Goal: Task Accomplishment & Management: Manage account settings

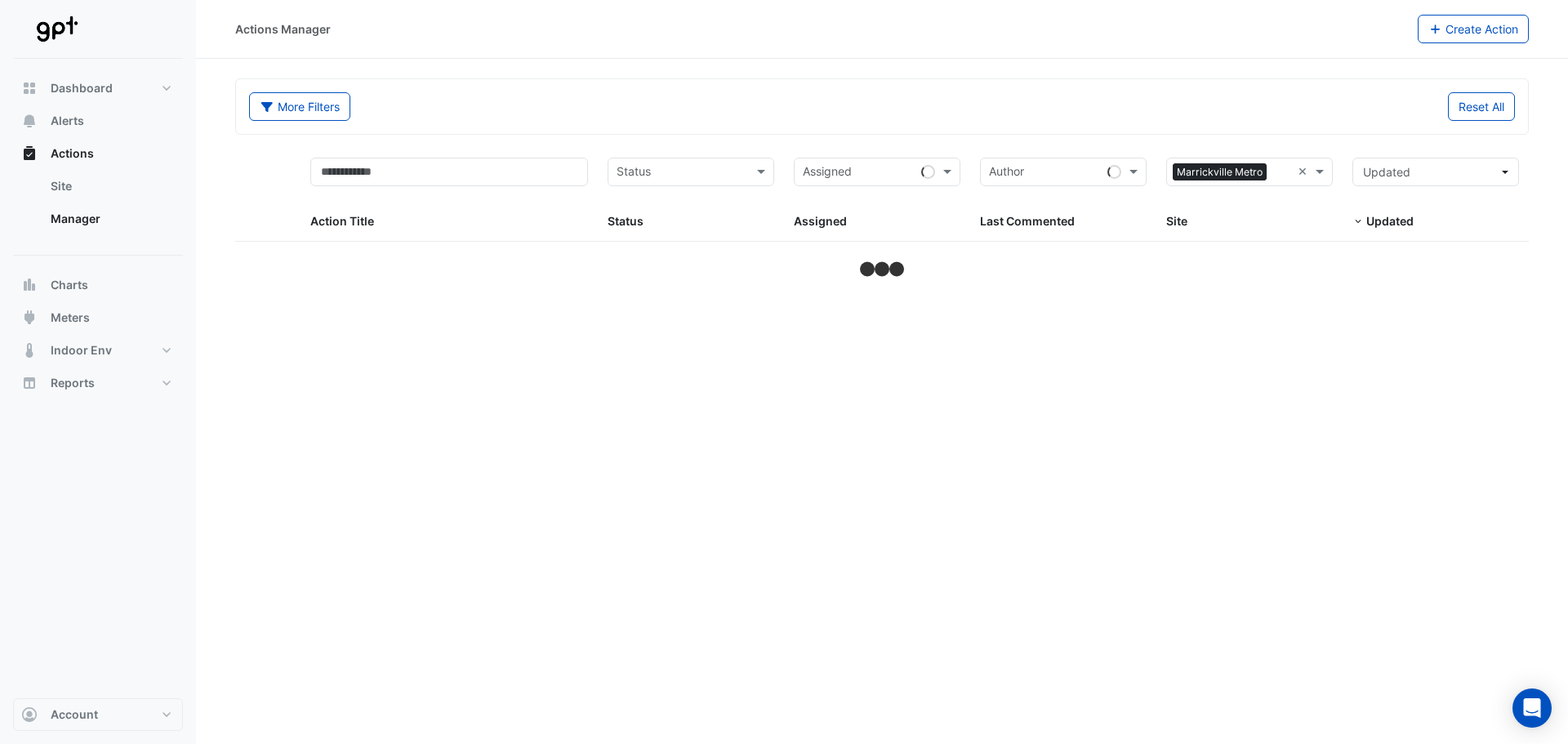
select select "***"
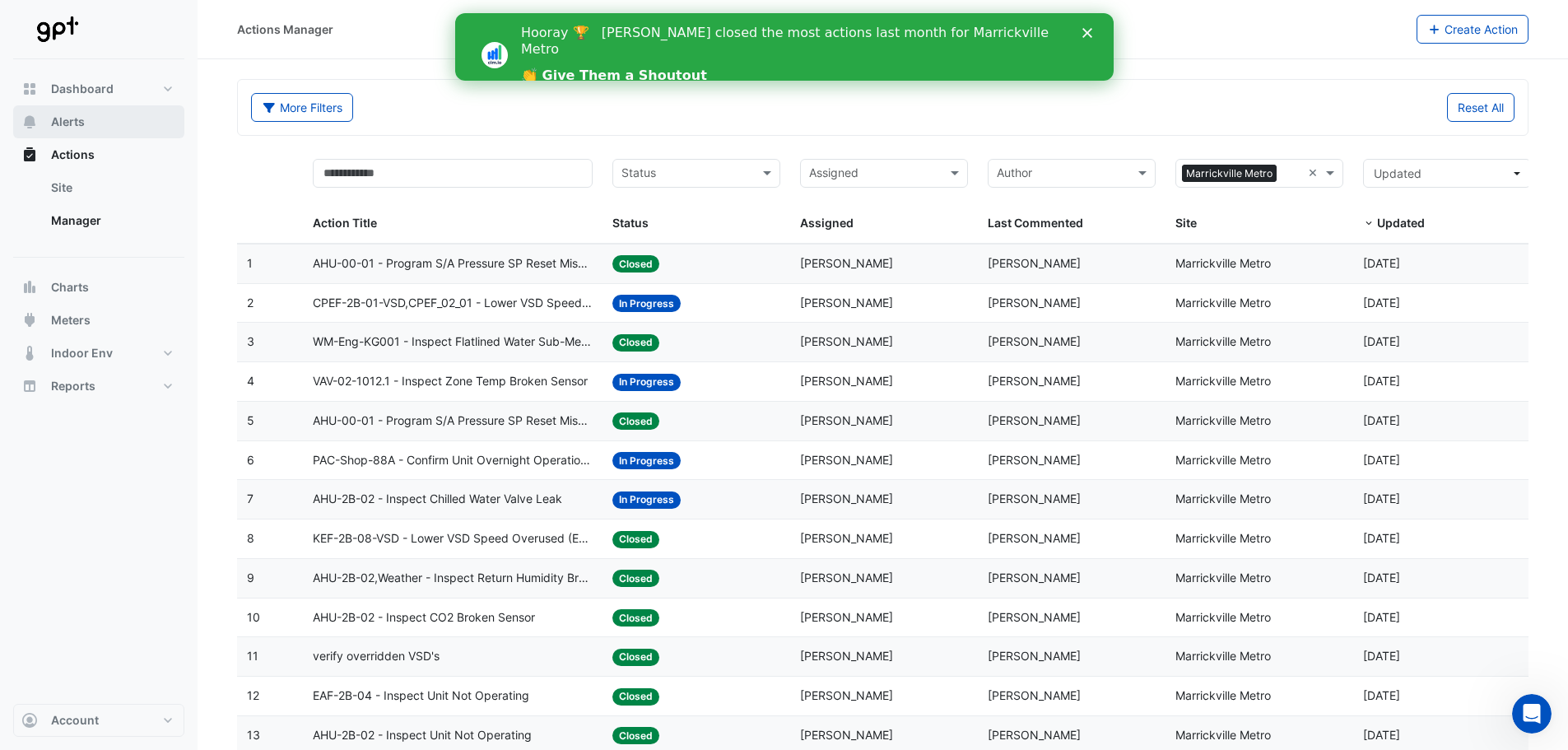
click at [74, 113] on span "Alerts" at bounding box center [68, 121] width 33 height 17
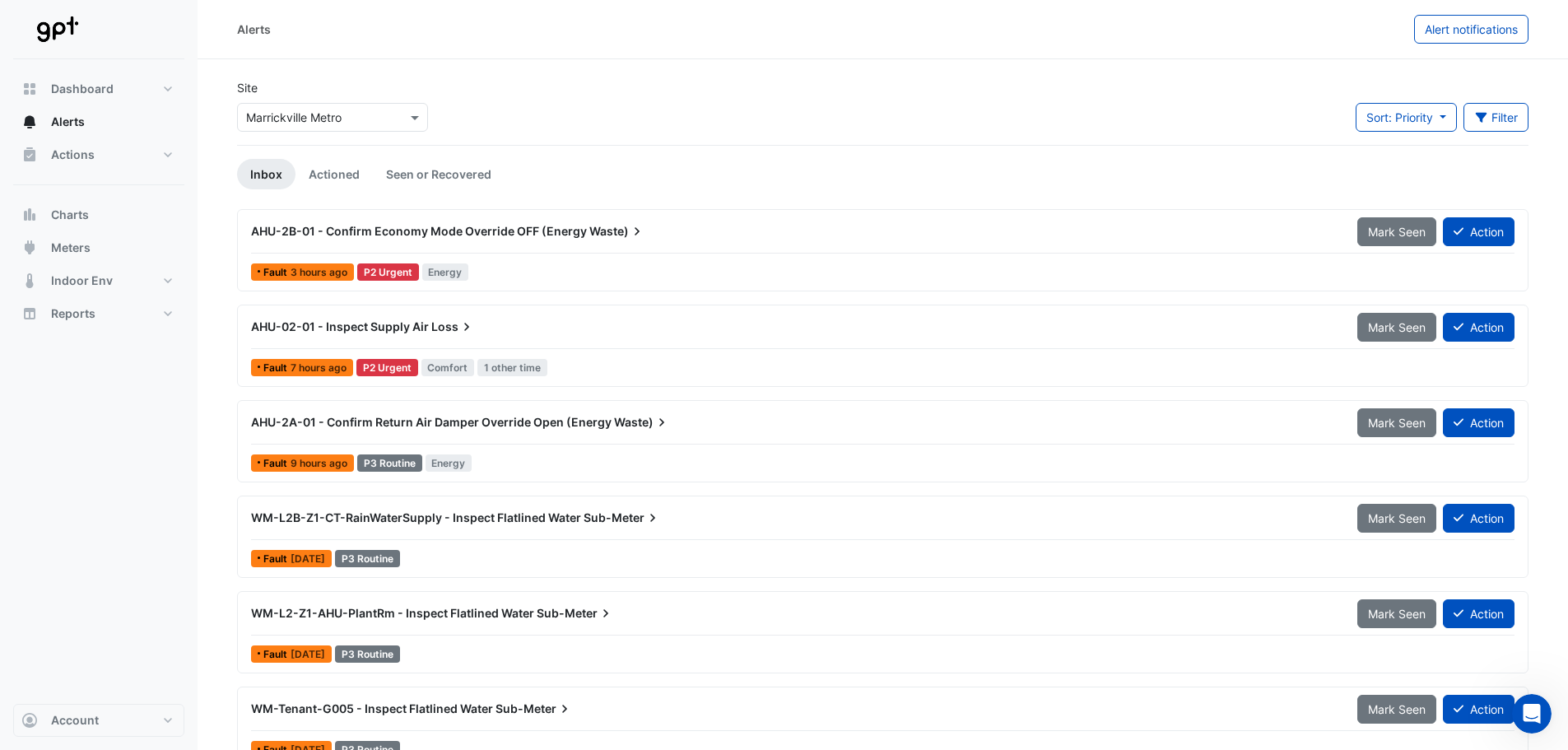
click at [521, 368] on span "1 other time" at bounding box center [513, 368] width 70 height 18
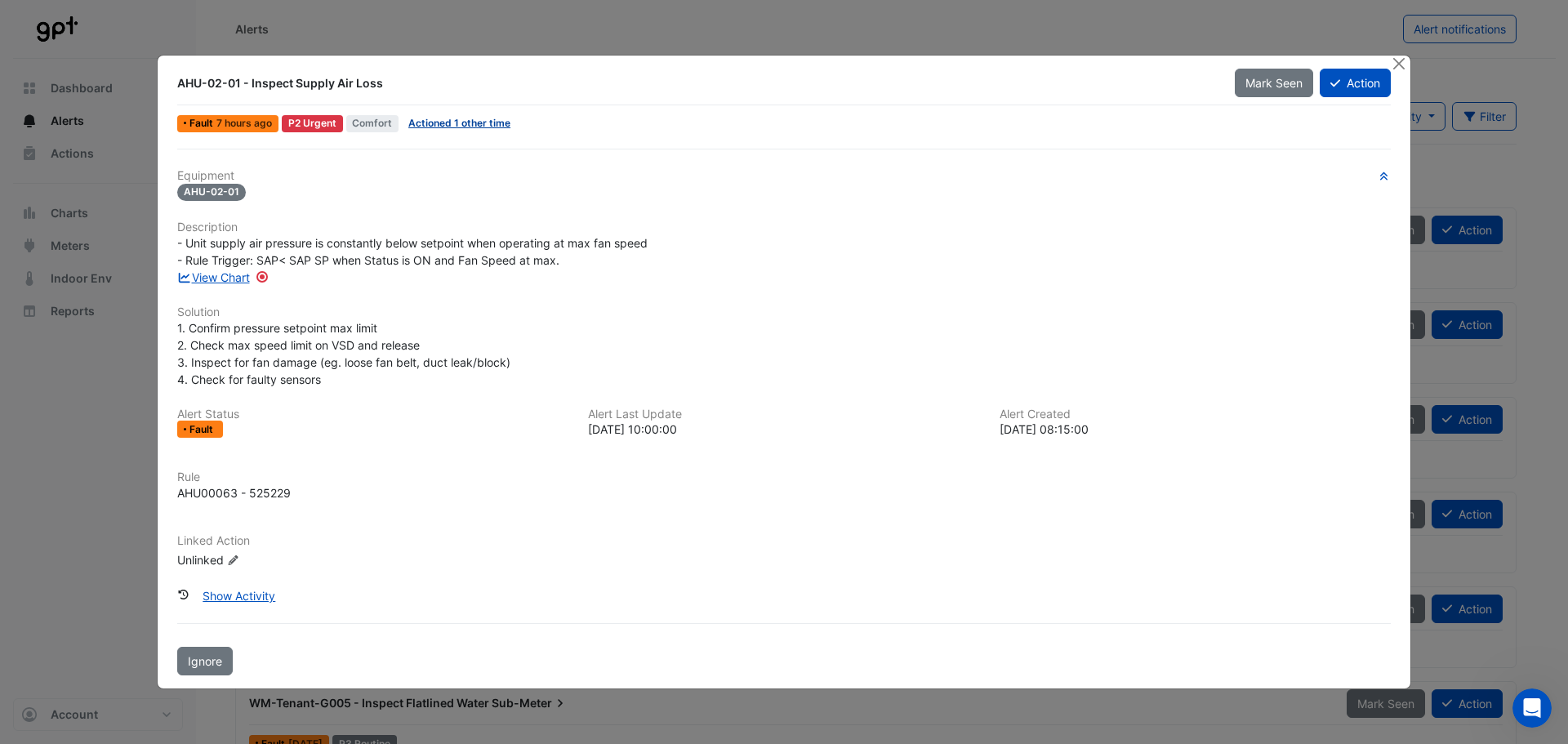
click at [449, 128] on link "Actioned 1 other time" at bounding box center [459, 123] width 102 height 12
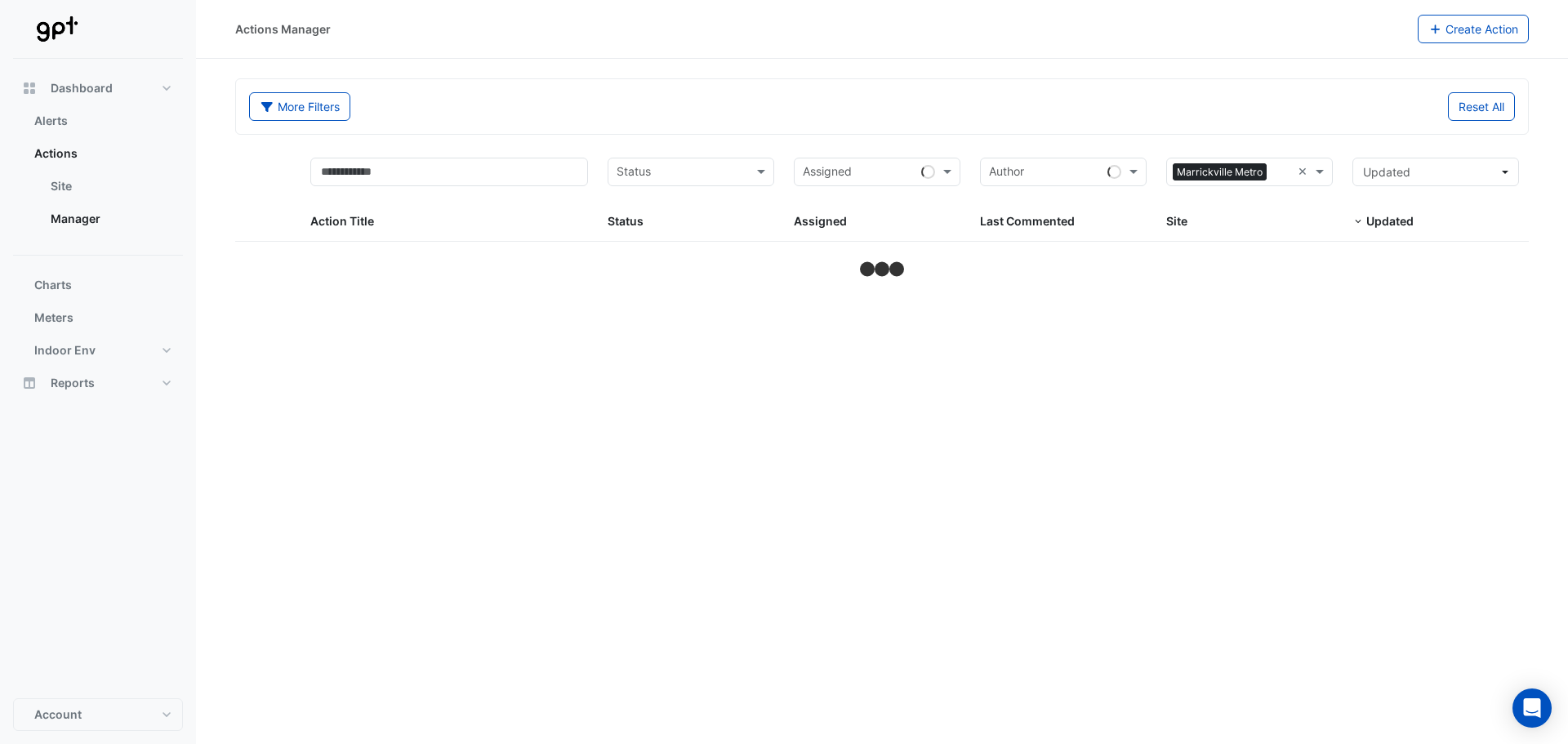
select select "***"
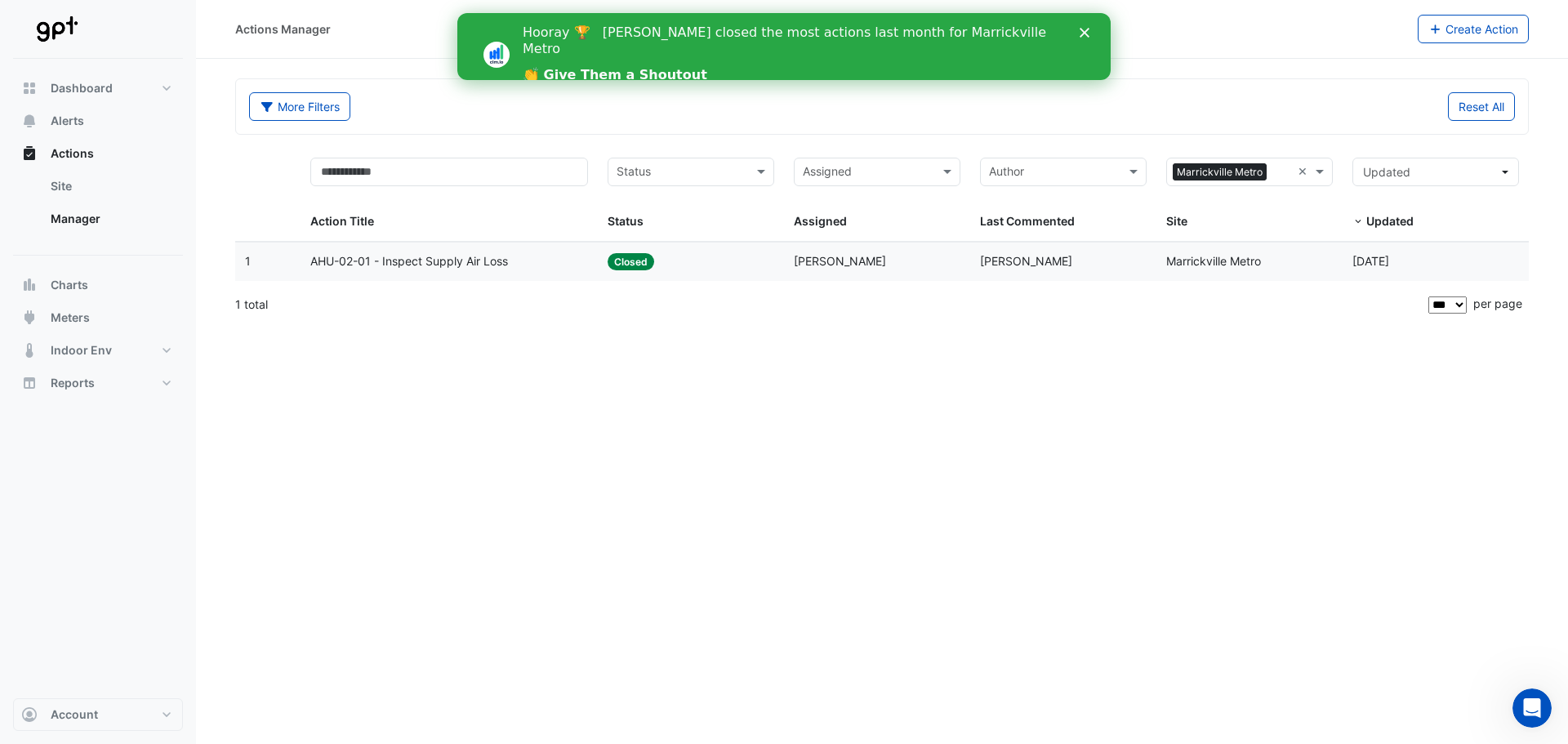
click at [1300, 270] on div "Site: Marrickville Metro" at bounding box center [1250, 262] width 167 height 19
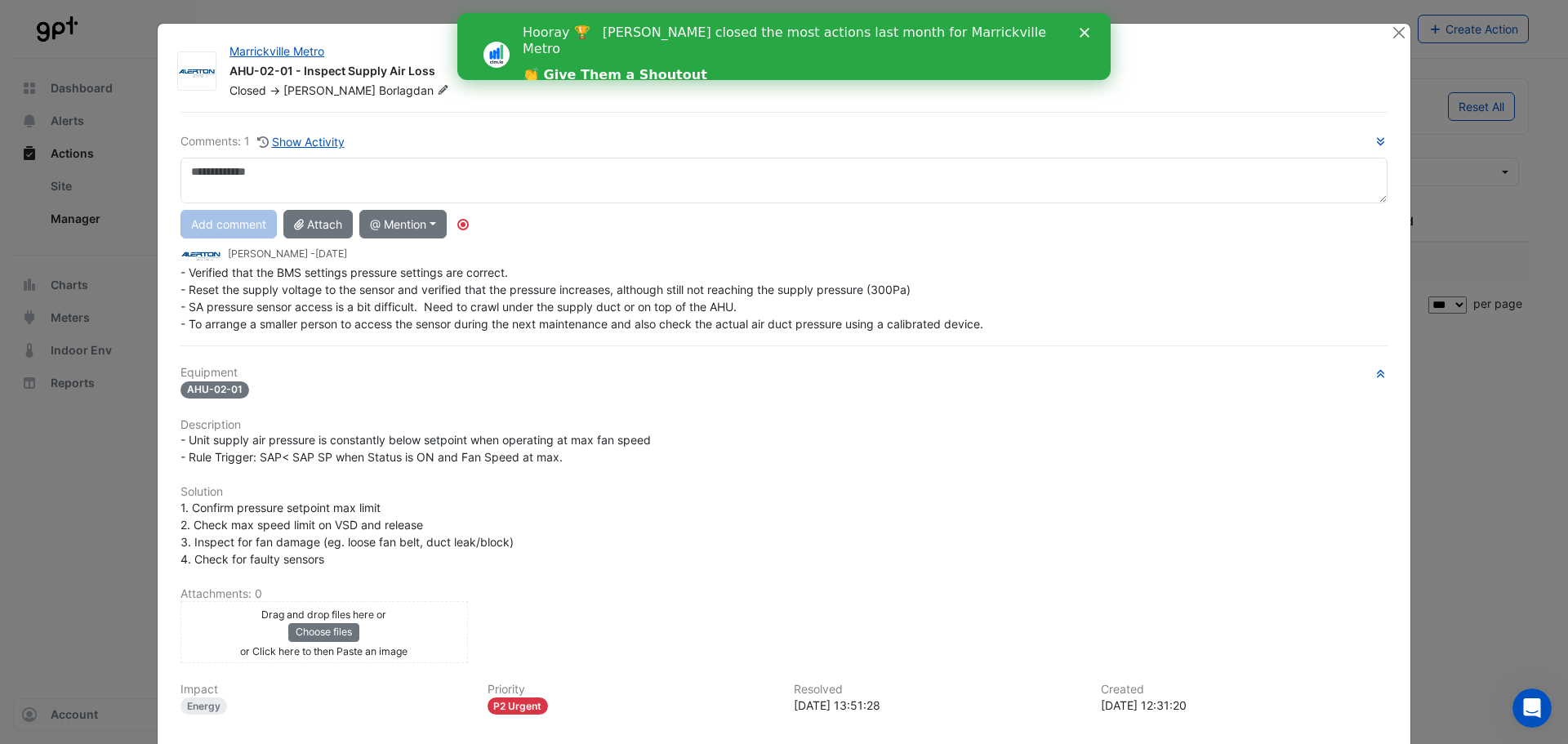
click at [1084, 33] on polygon "Close" at bounding box center [1085, 32] width 10 height 10
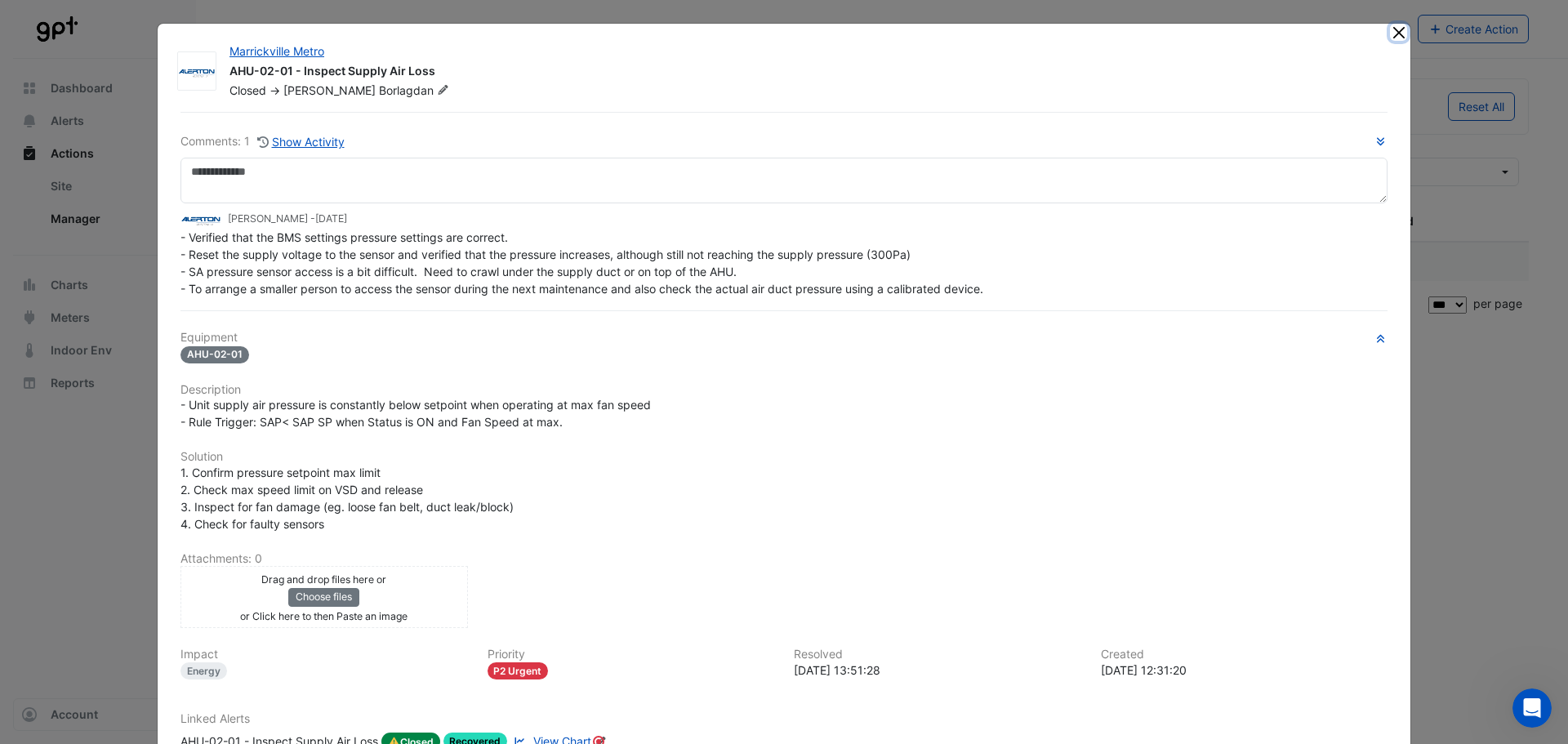
click at [1393, 35] on button "Close" at bounding box center [1399, 32] width 17 height 17
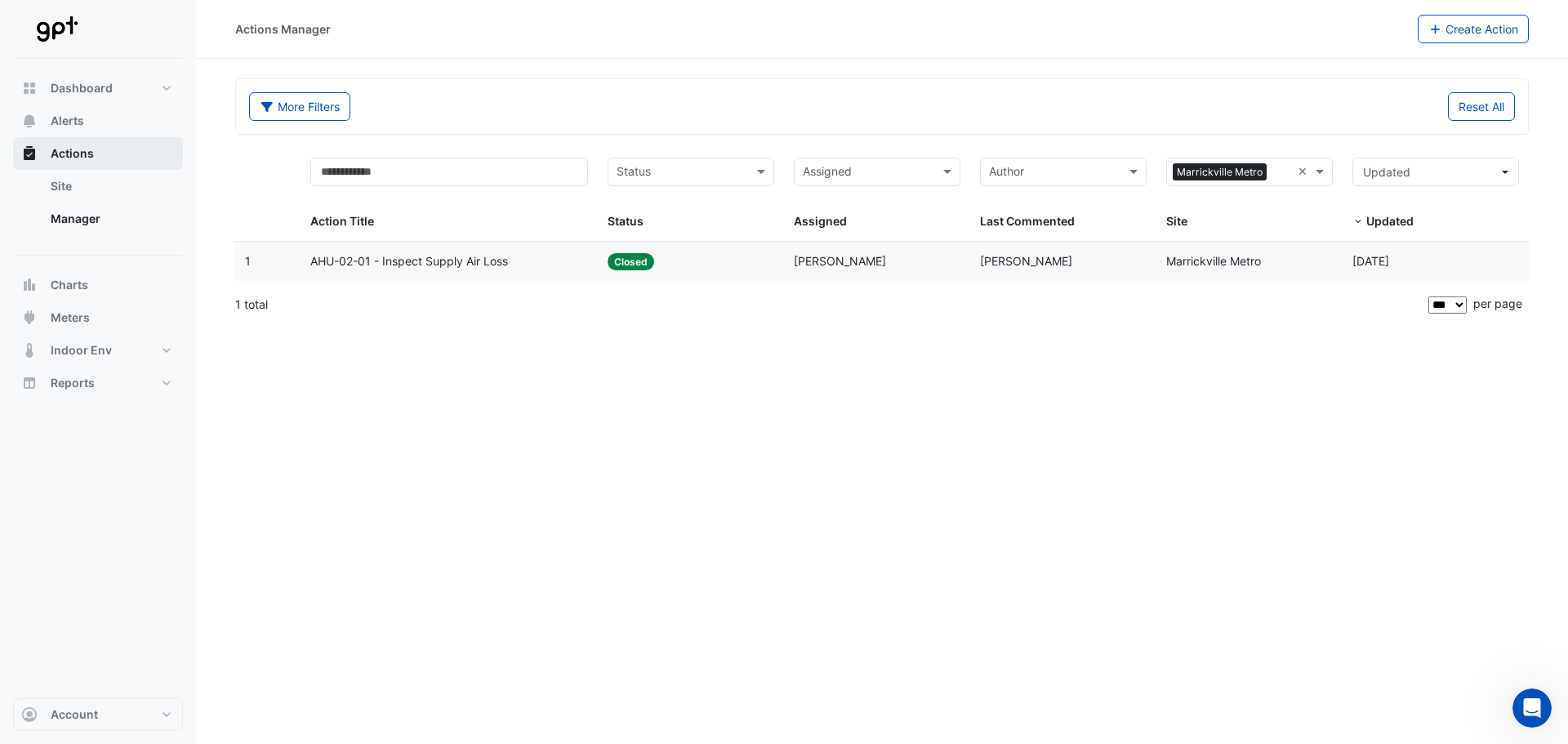
click at [86, 160] on span "Actions" at bounding box center [72, 154] width 44 height 17
click at [78, 121] on span "Alerts" at bounding box center [67, 120] width 33 height 17
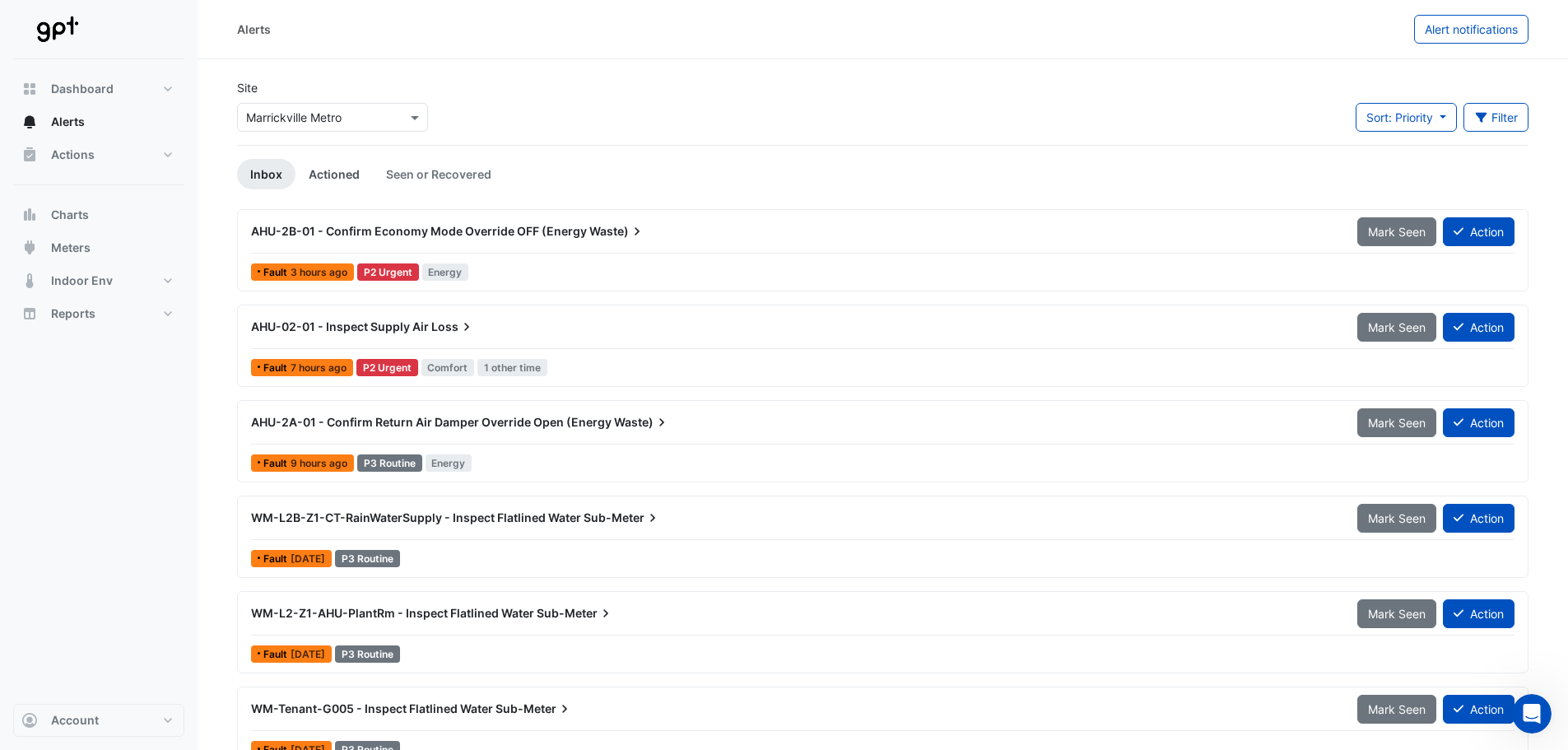
click at [339, 177] on link "Actioned" at bounding box center [334, 174] width 77 height 31
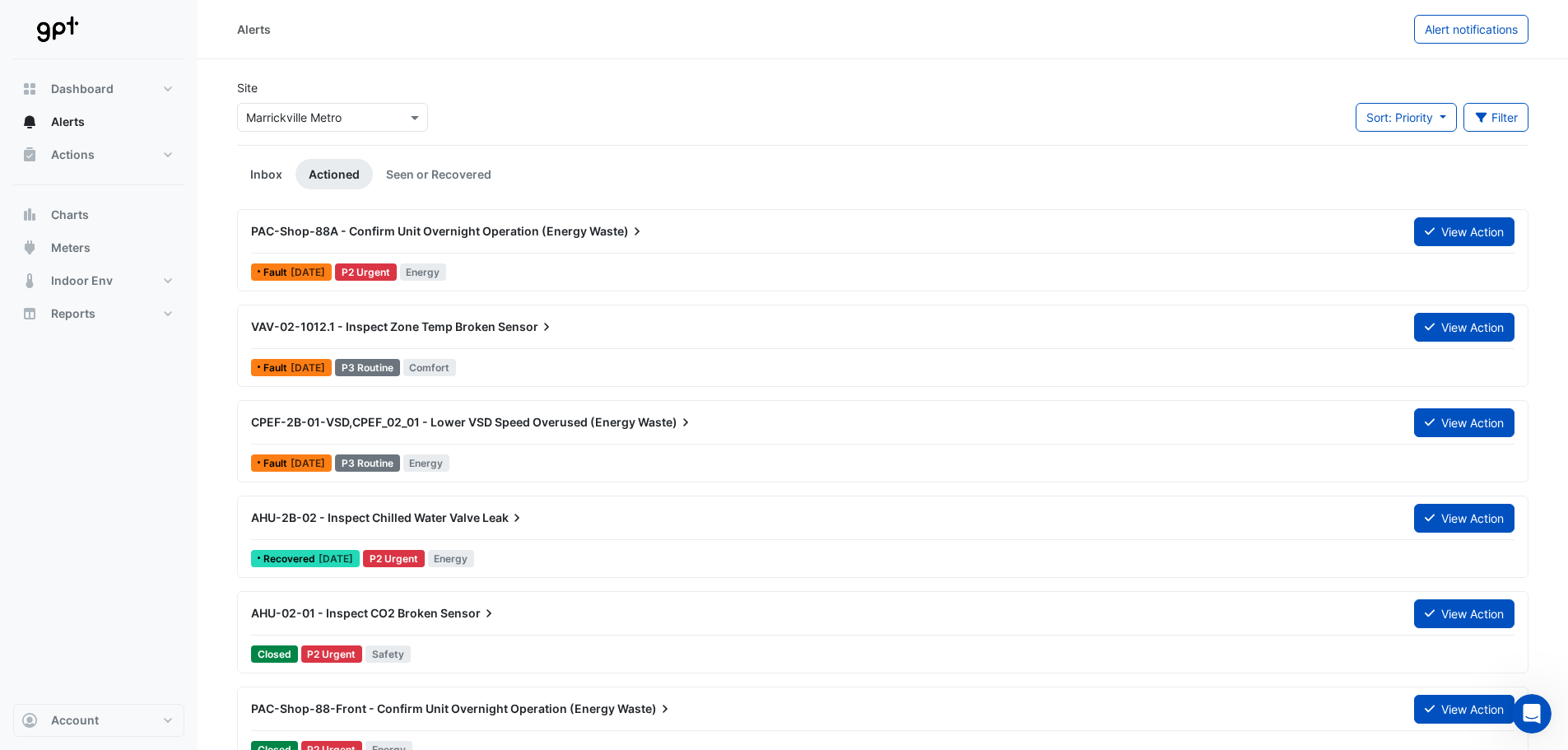
click at [257, 178] on link "Inbox" at bounding box center [266, 174] width 58 height 31
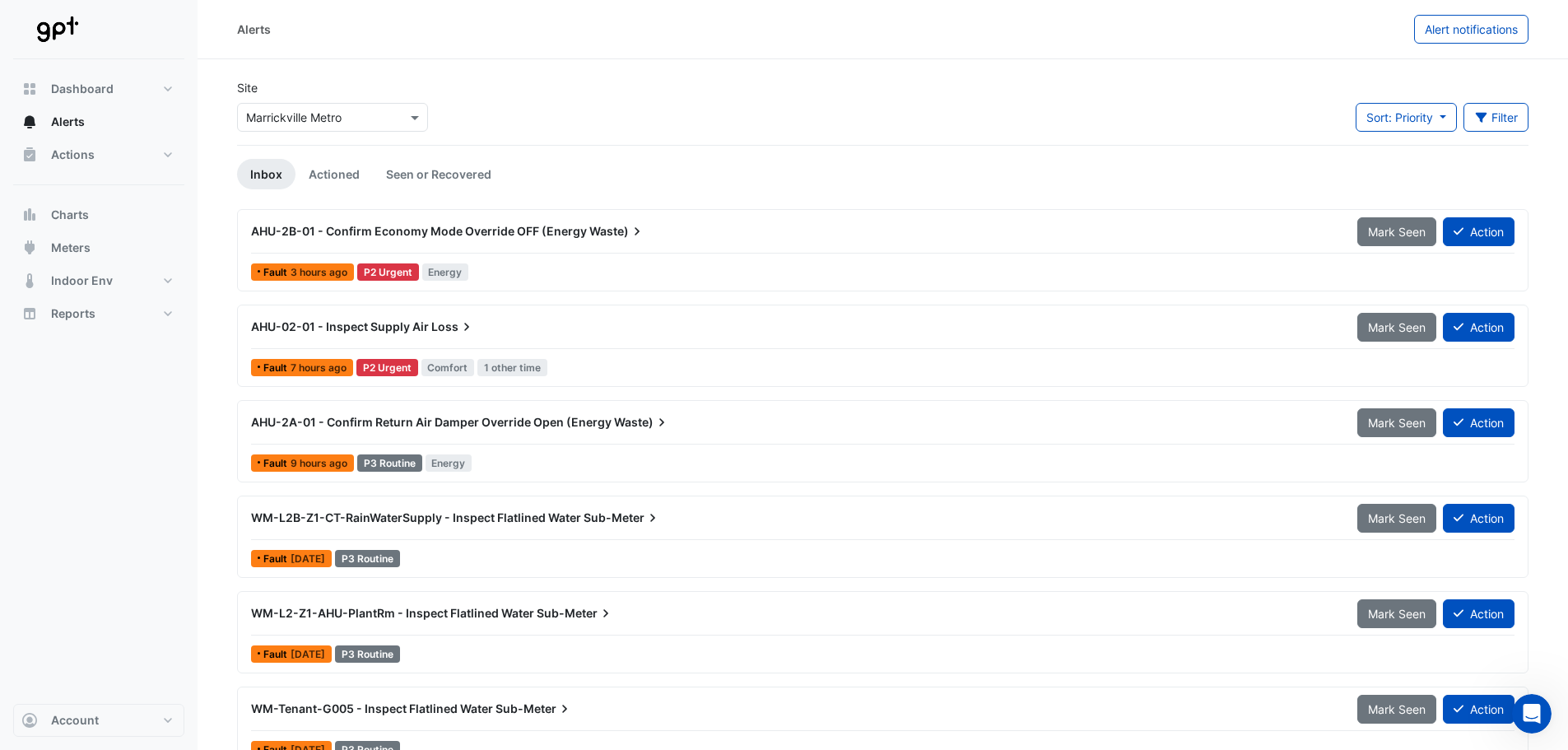
click at [742, 521] on div "WM-L2B-Z1-CT-RainWaterSupply - Inspect Flatlined Water Sub-Meter" at bounding box center [795, 517] width 1087 height 17
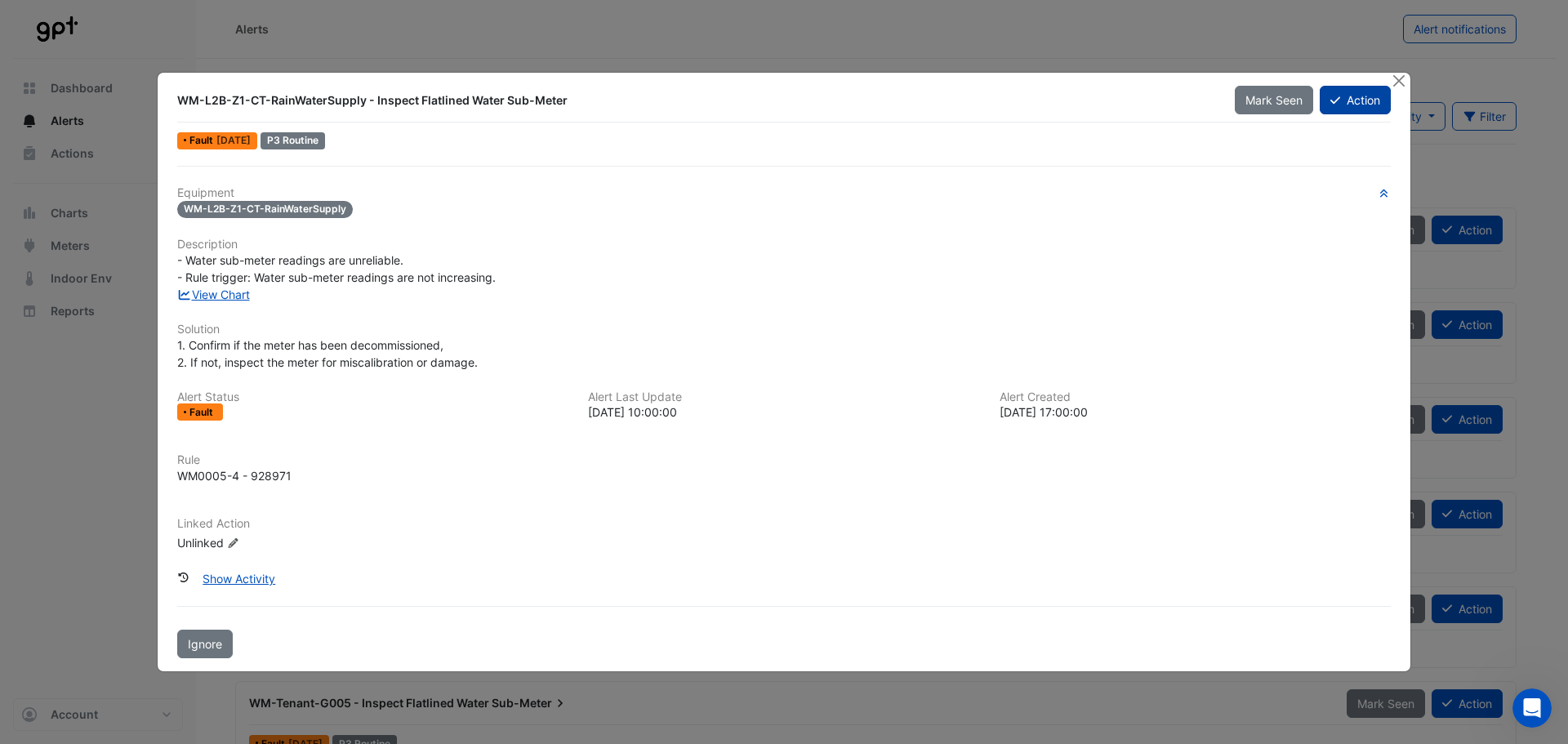
click at [1356, 99] on button "Action" at bounding box center [1355, 99] width 71 height 29
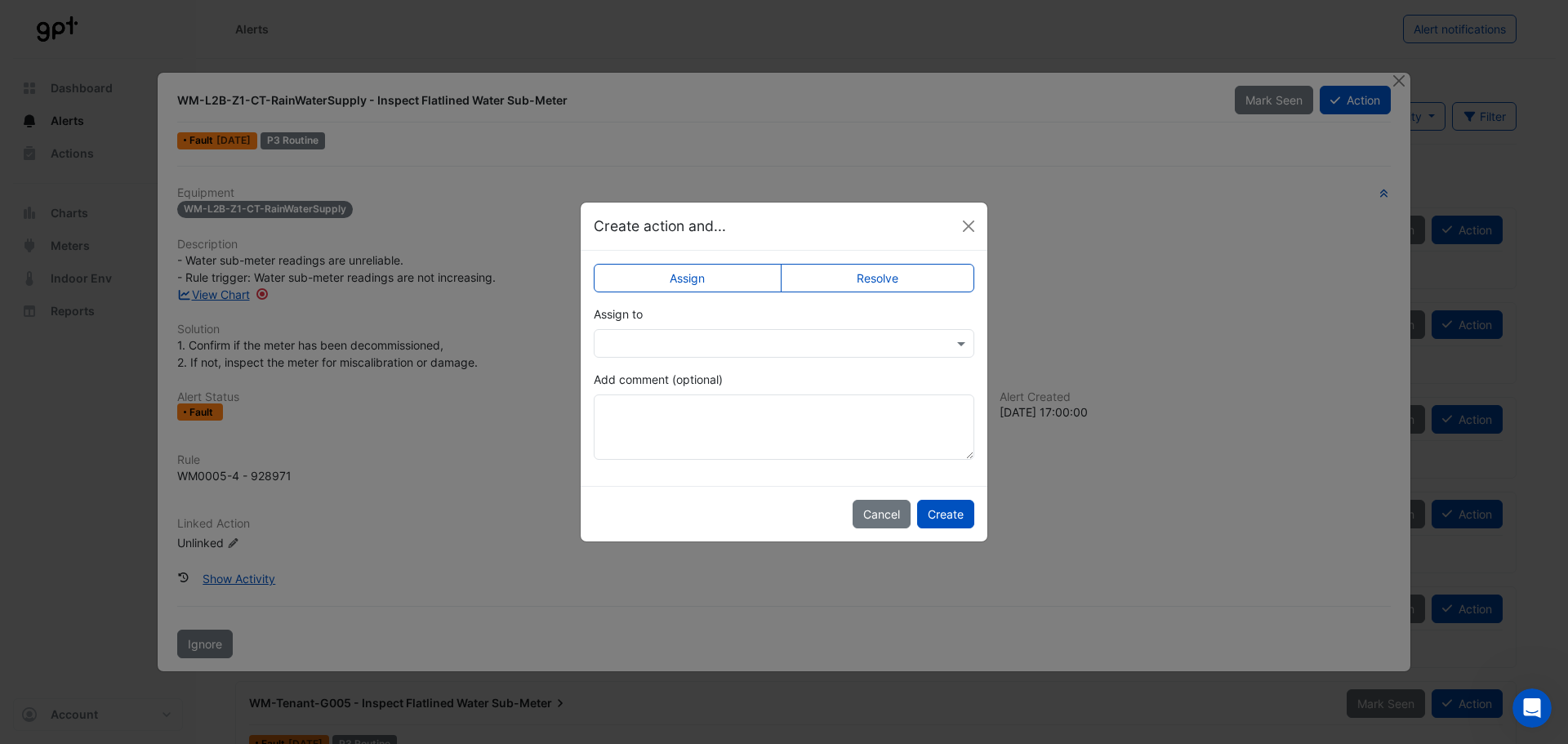
click at [672, 336] on input "text" at bounding box center [768, 345] width 330 height 17
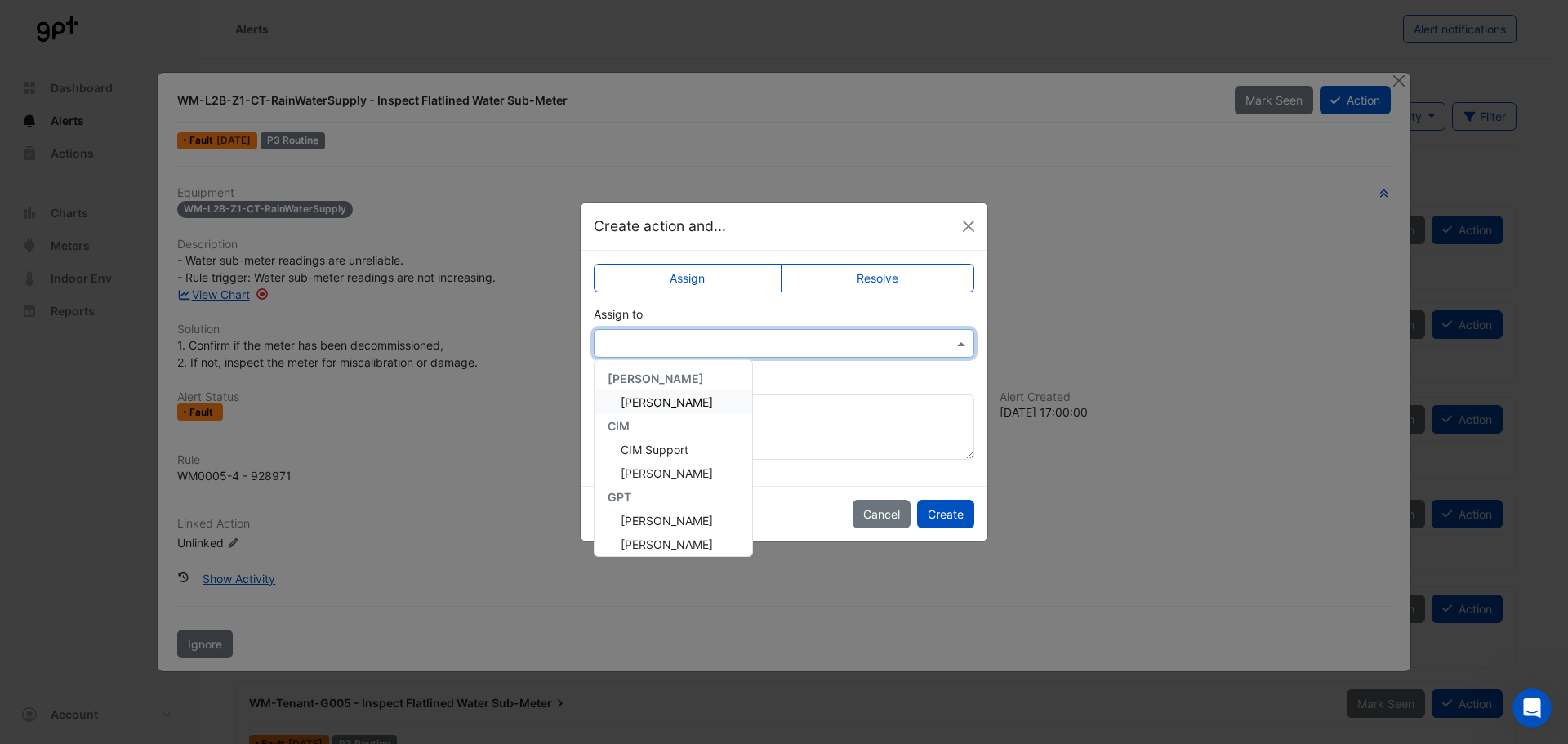
click at [671, 400] on span "[PERSON_NAME]" at bounding box center [667, 402] width 92 height 14
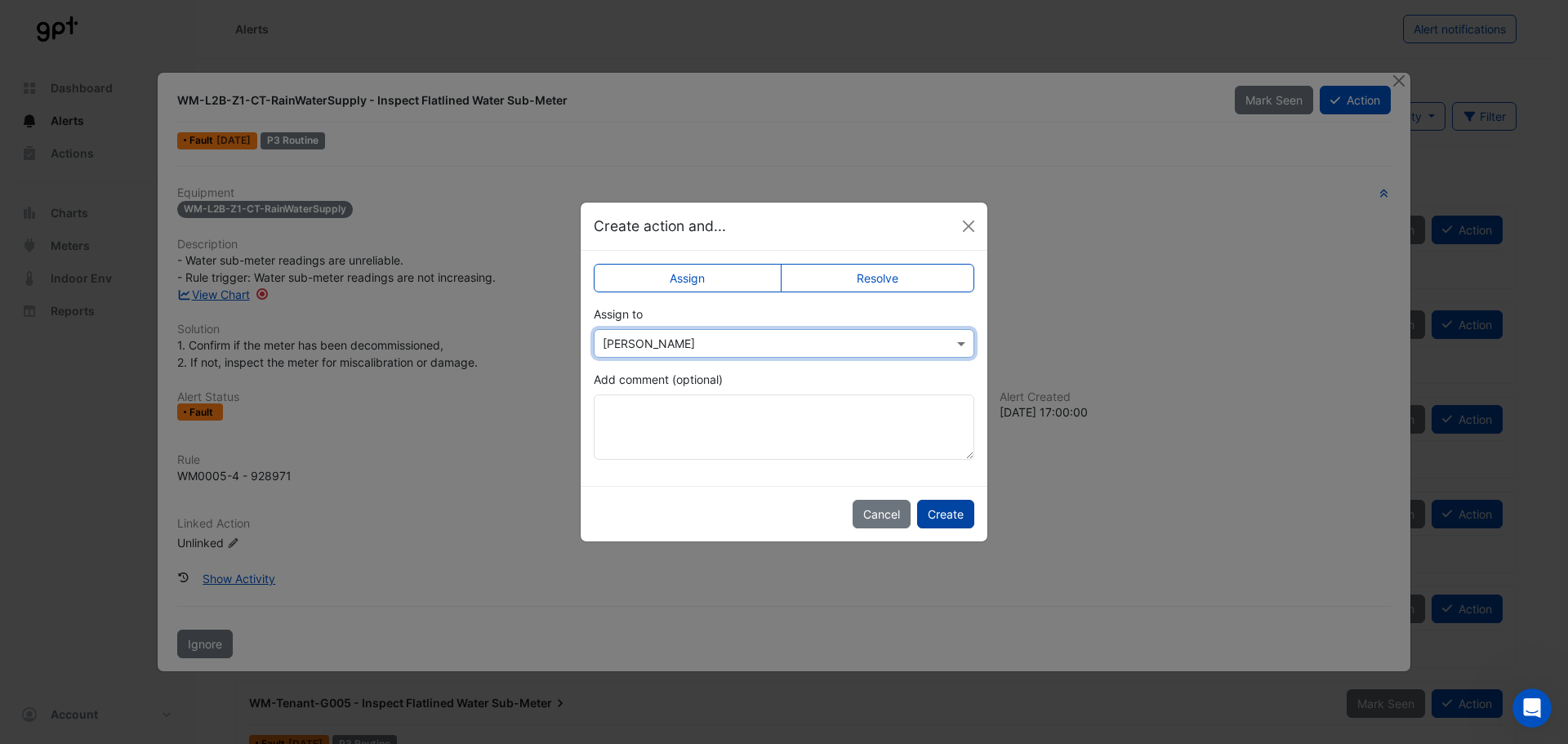
click at [952, 518] on button "Create" at bounding box center [946, 514] width 58 height 29
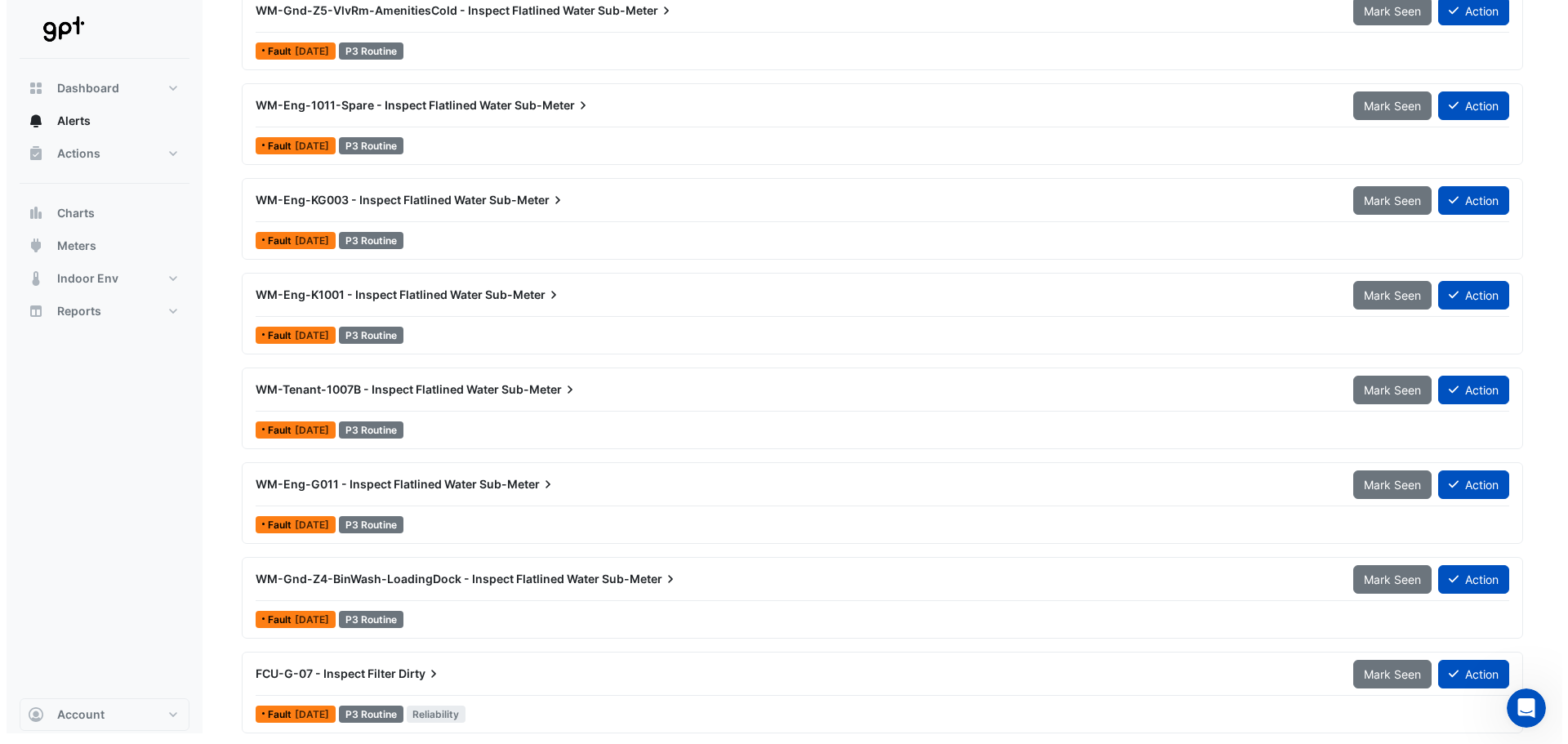
scroll to position [2021, 0]
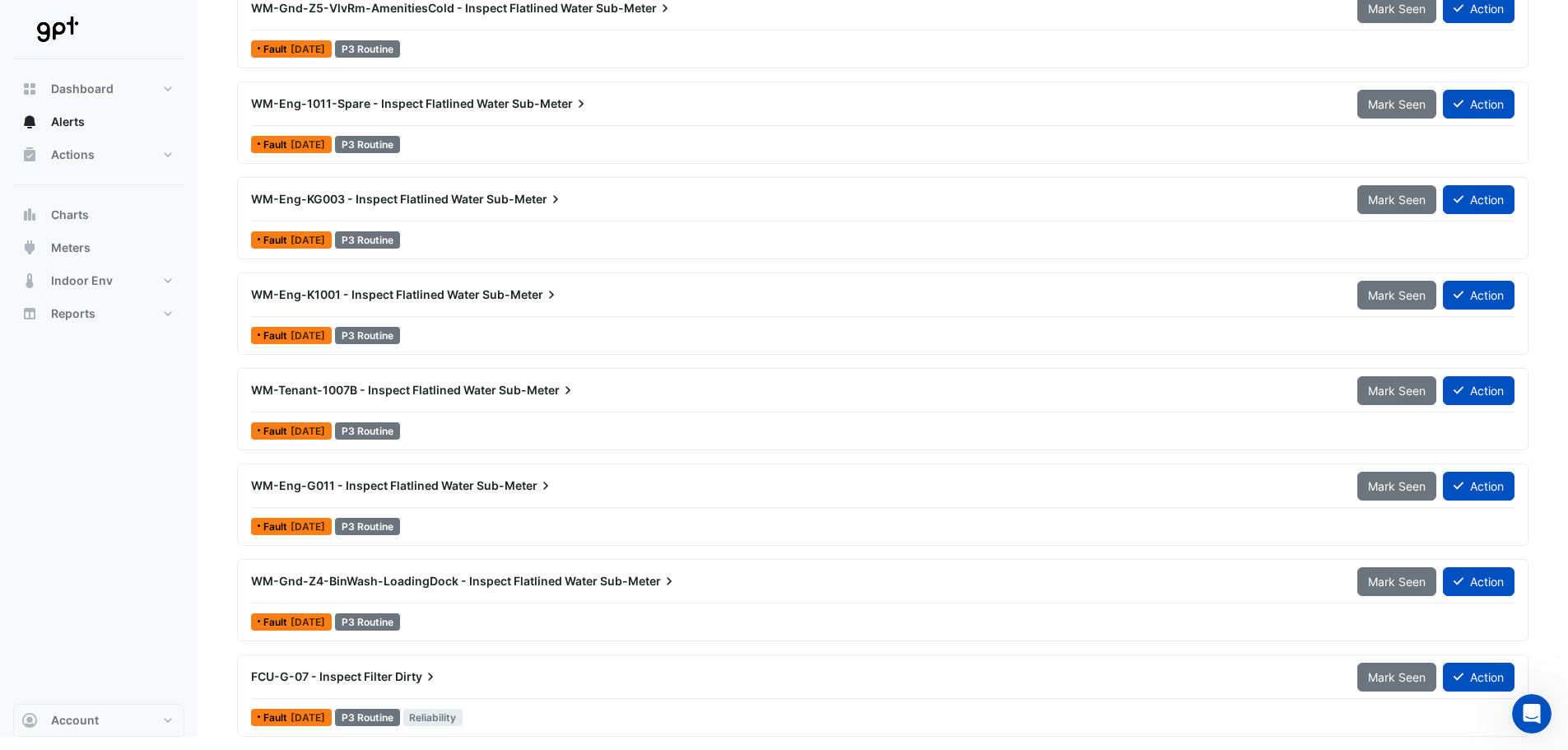
click at [603, 674] on div "FCU-G-07 - Inspect Filter Dirty" at bounding box center [795, 676] width 1087 height 17
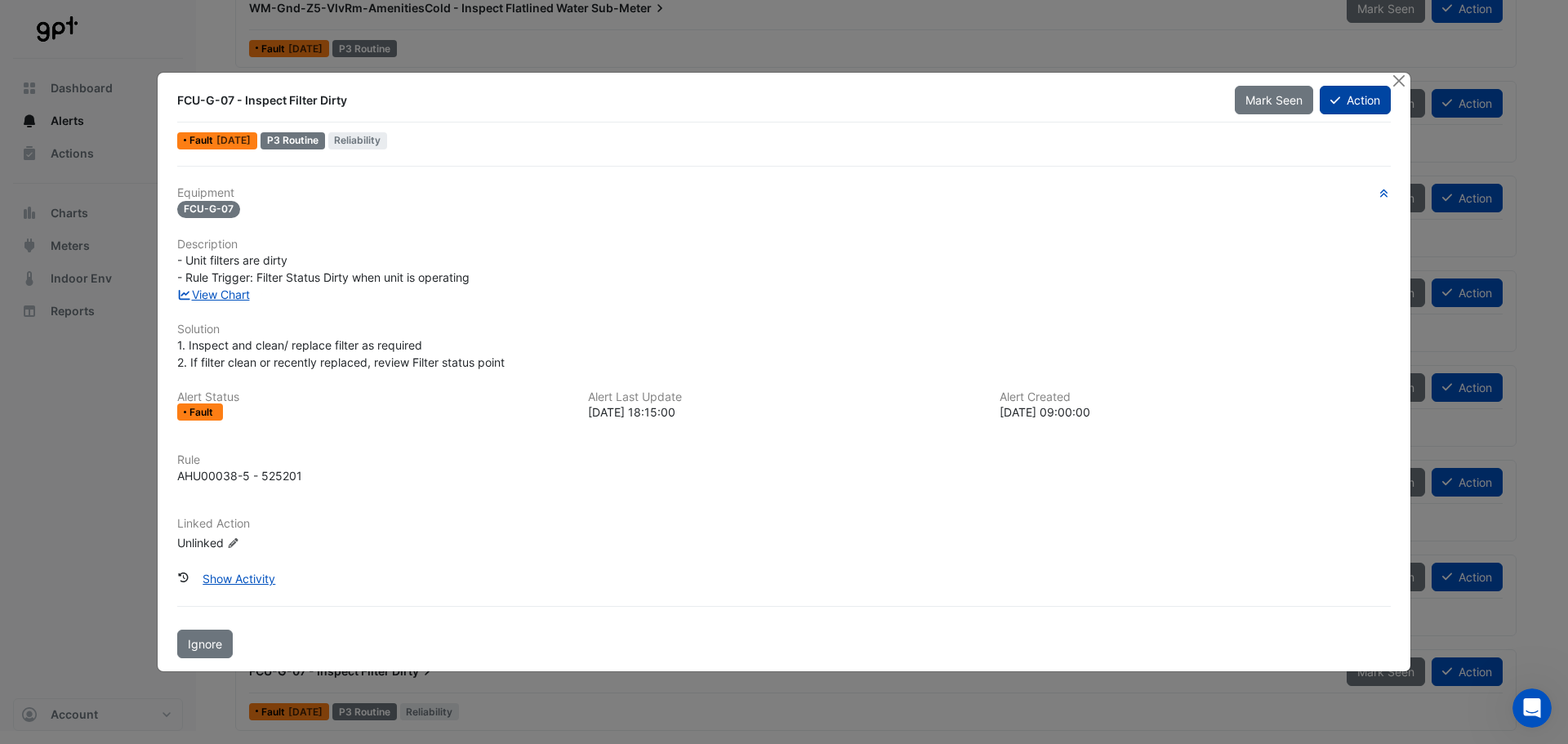
click at [1352, 100] on button "Action" at bounding box center [1355, 99] width 71 height 29
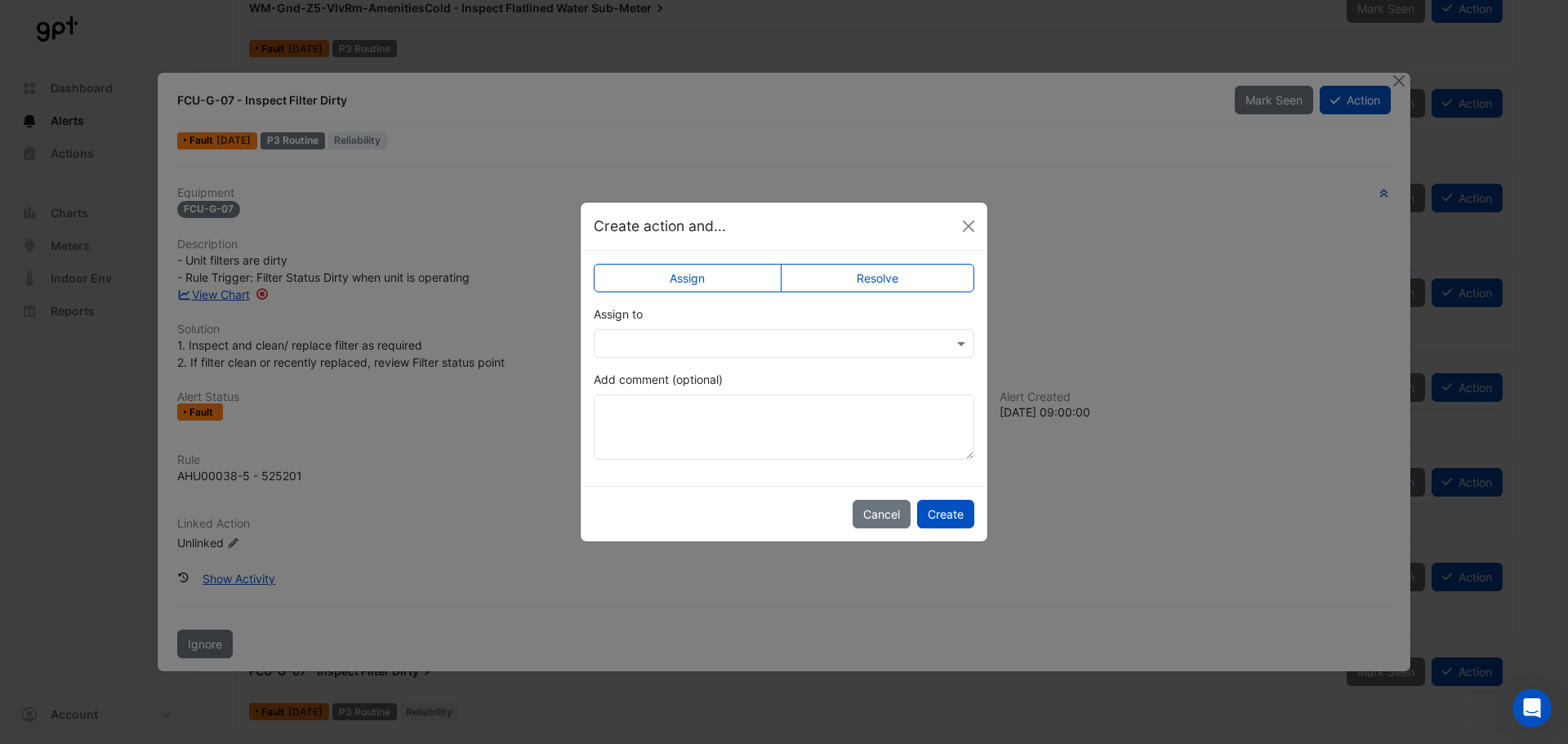
click at [692, 345] on input "text" at bounding box center [768, 345] width 330 height 17
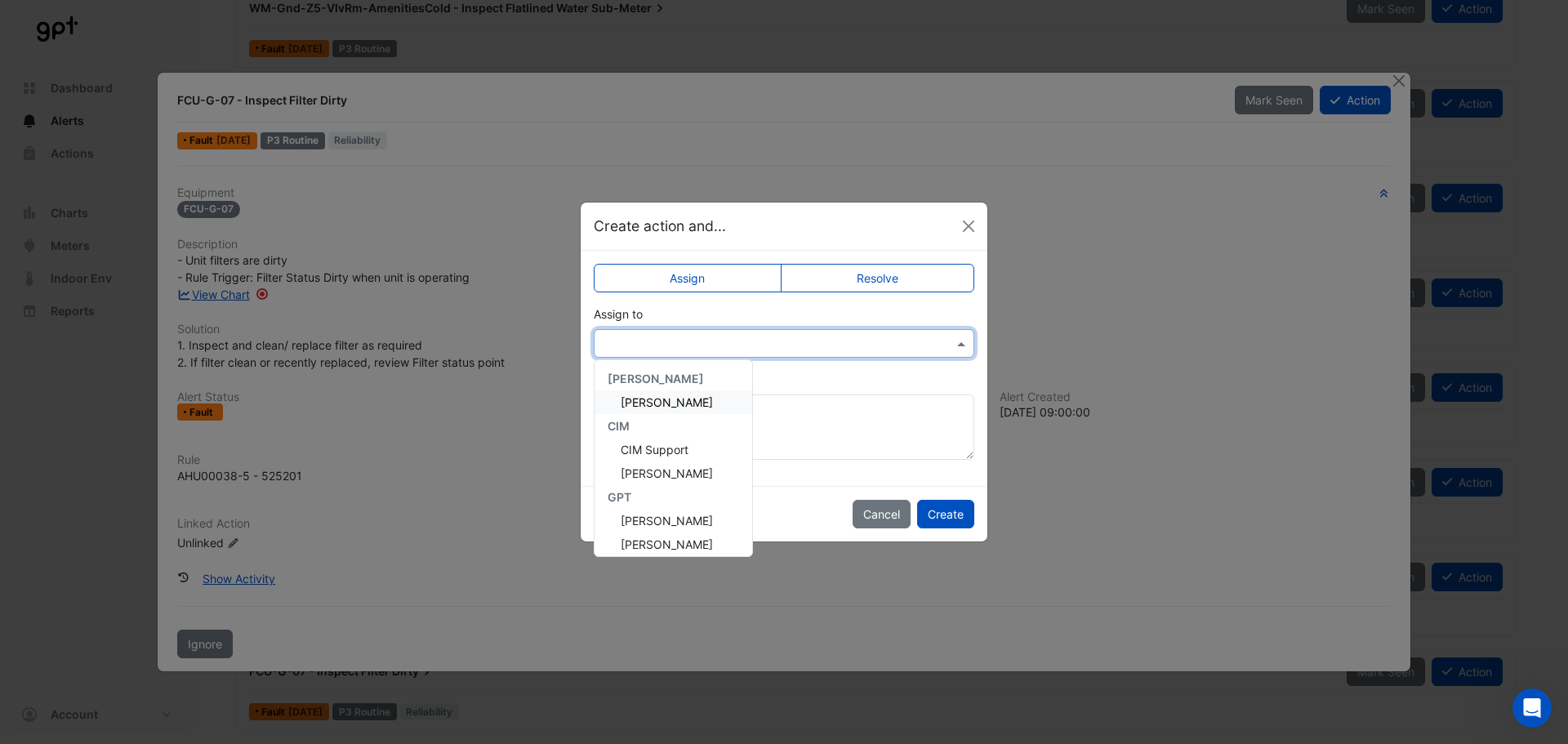
click at [686, 397] on span "[PERSON_NAME]" at bounding box center [667, 402] width 92 height 14
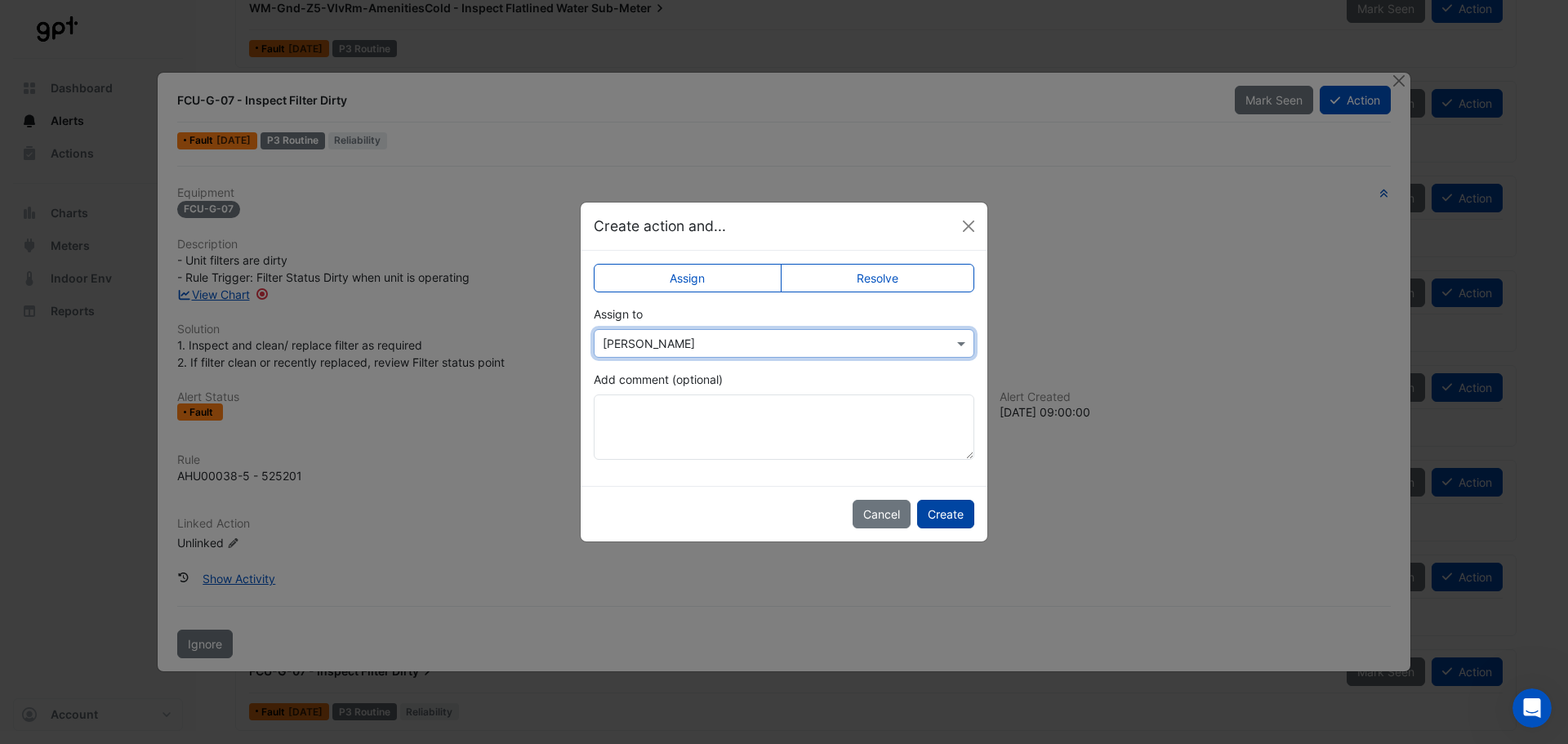
click at [948, 517] on button "Create" at bounding box center [946, 514] width 58 height 29
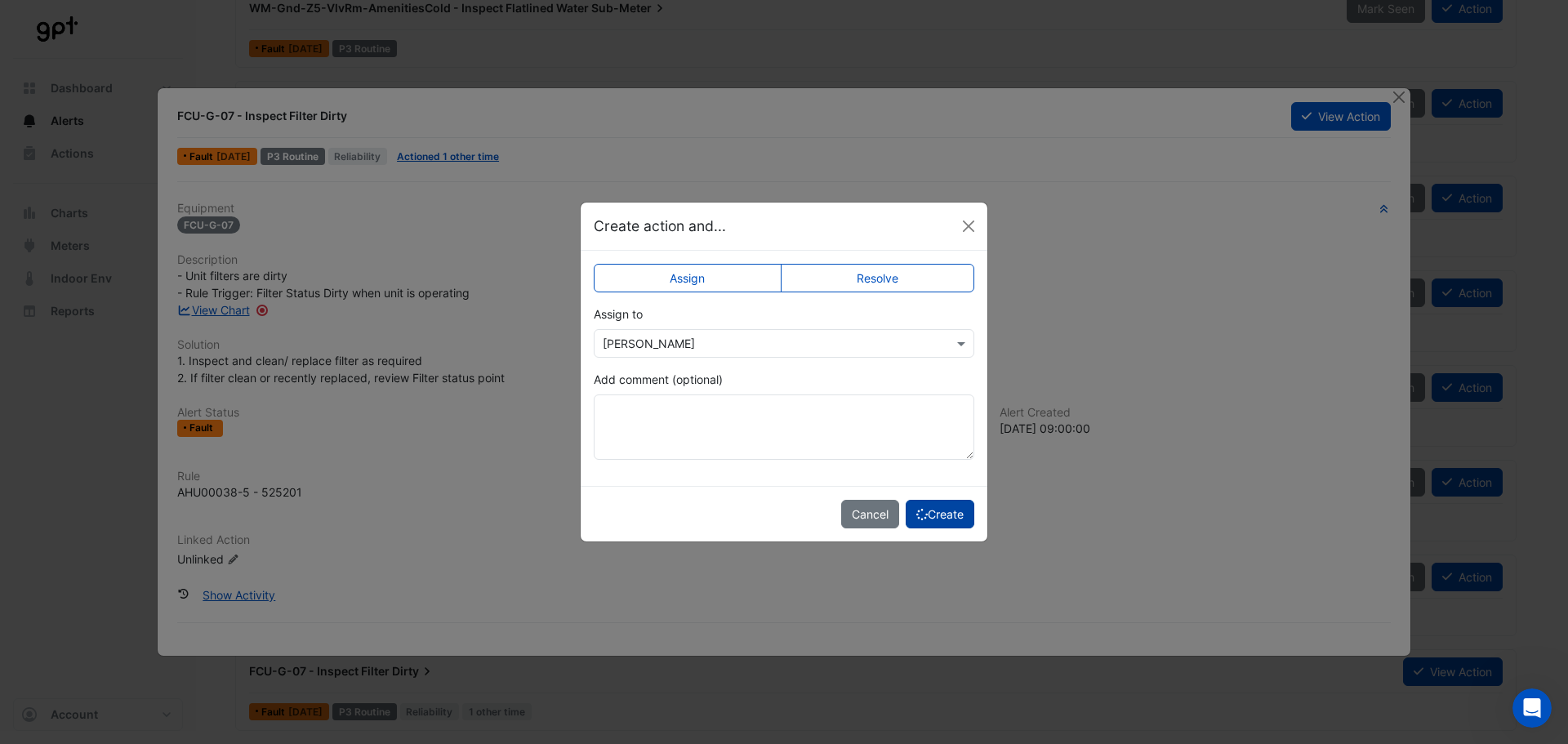
scroll to position [1926, 0]
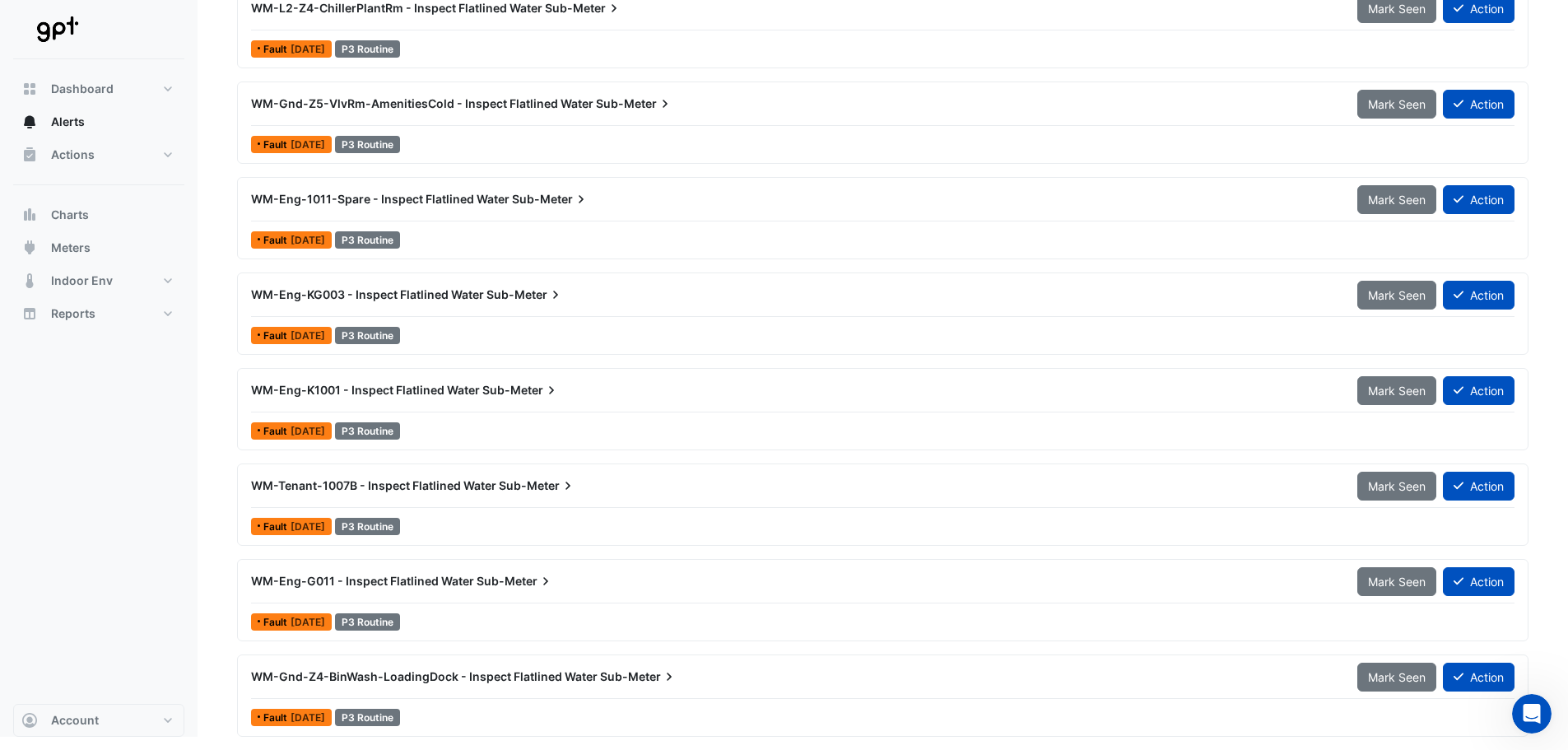
click at [1182, 674] on div "WM-Gnd-Z4-BinWash-LoadingDock - Inspect Flatlined Water Sub-Meter" at bounding box center [795, 676] width 1087 height 17
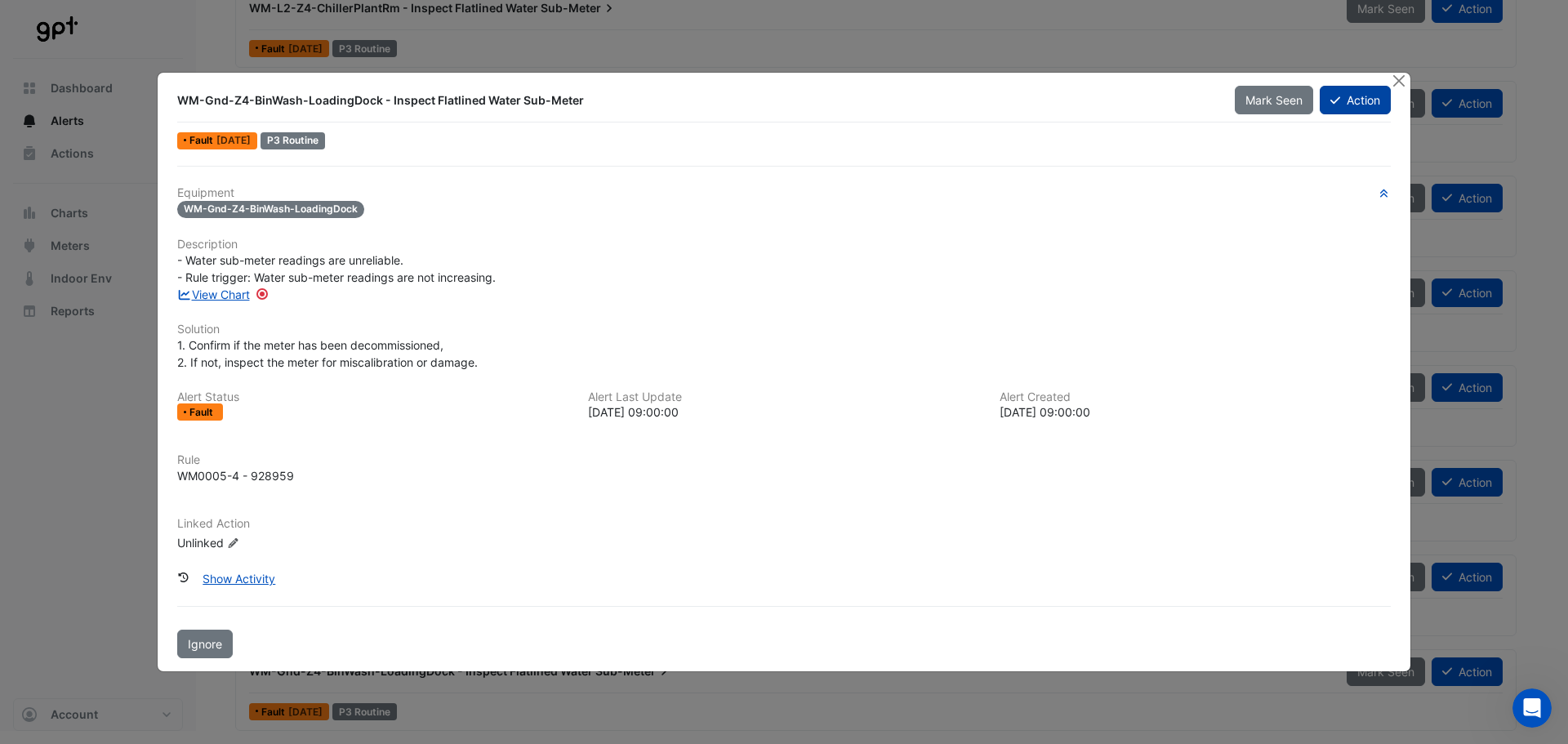
click at [1338, 101] on icon at bounding box center [1335, 100] width 10 height 11
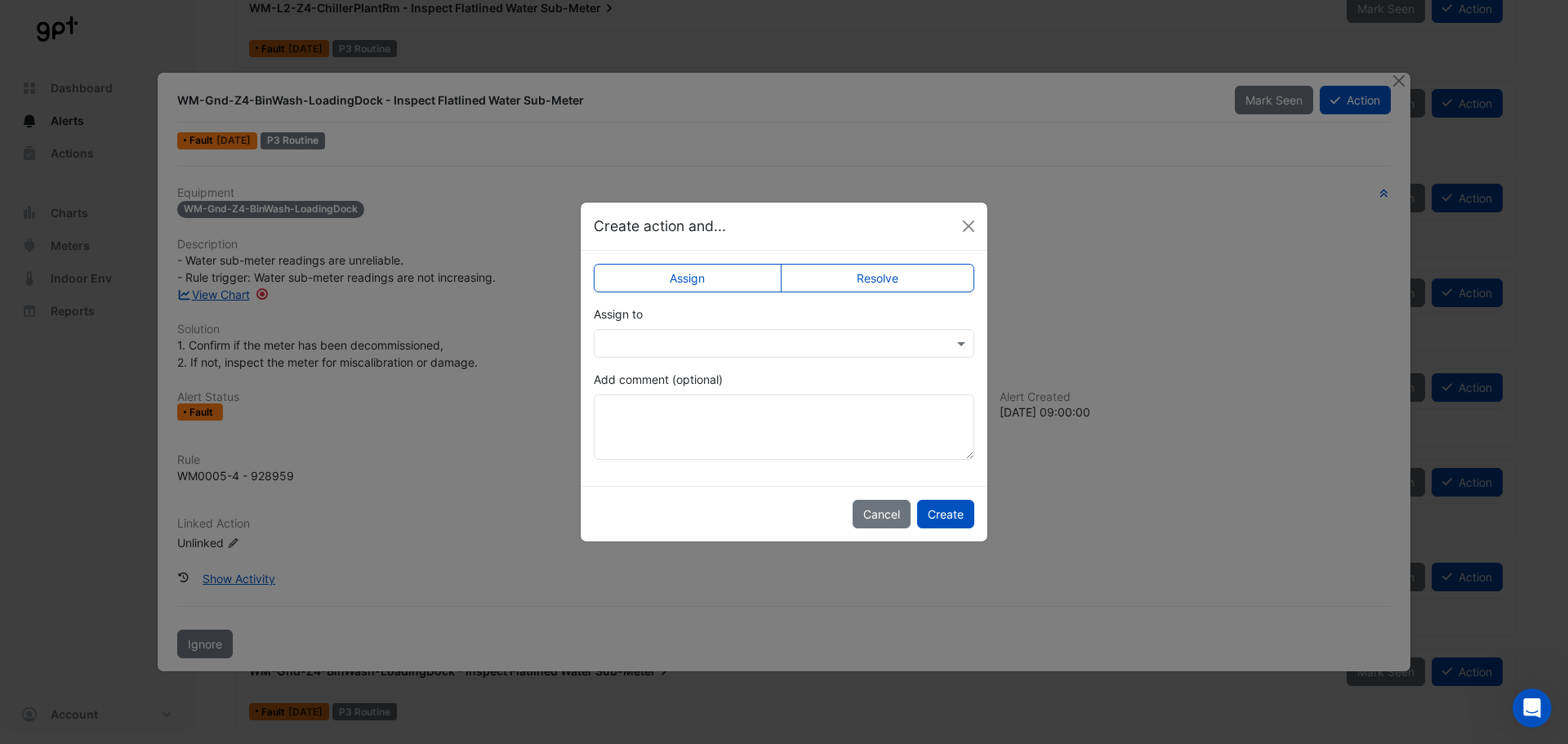
click at [730, 352] on div at bounding box center [784, 343] width 380 height 29
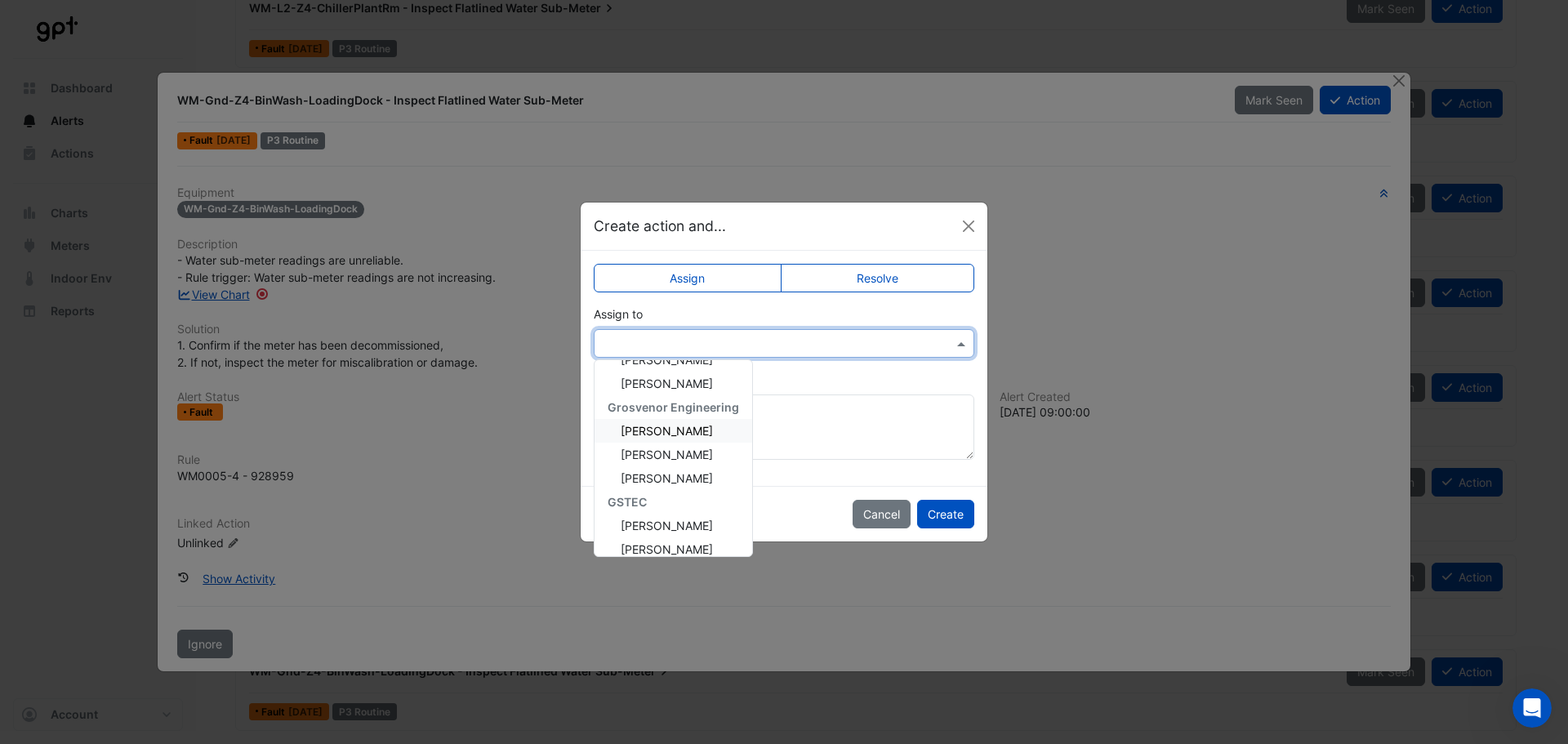
scroll to position [362, 0]
click at [695, 542] on span "[PERSON_NAME]" at bounding box center [667, 537] width 92 height 14
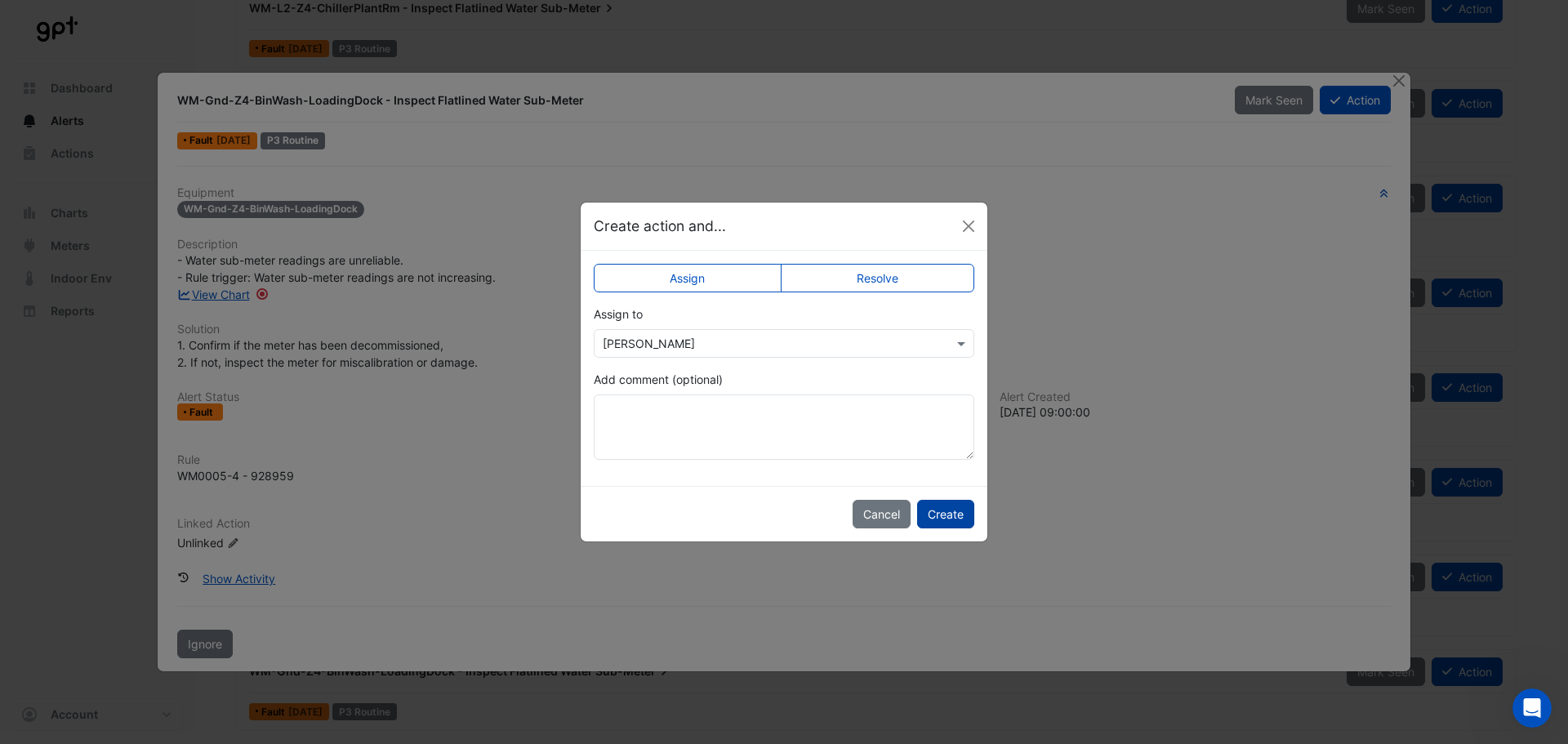
click at [947, 509] on button "Create" at bounding box center [946, 514] width 58 height 29
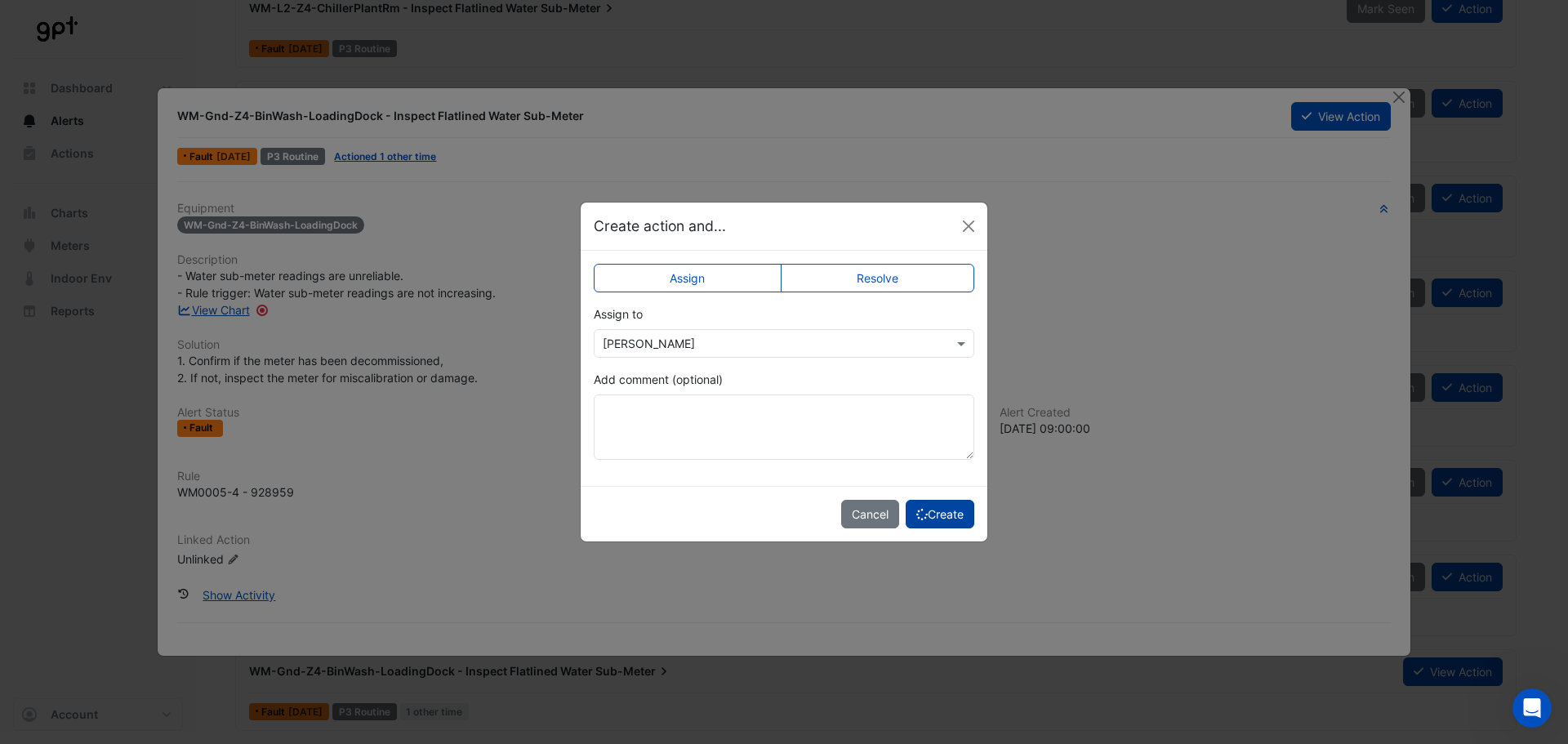
scroll to position [1832, 0]
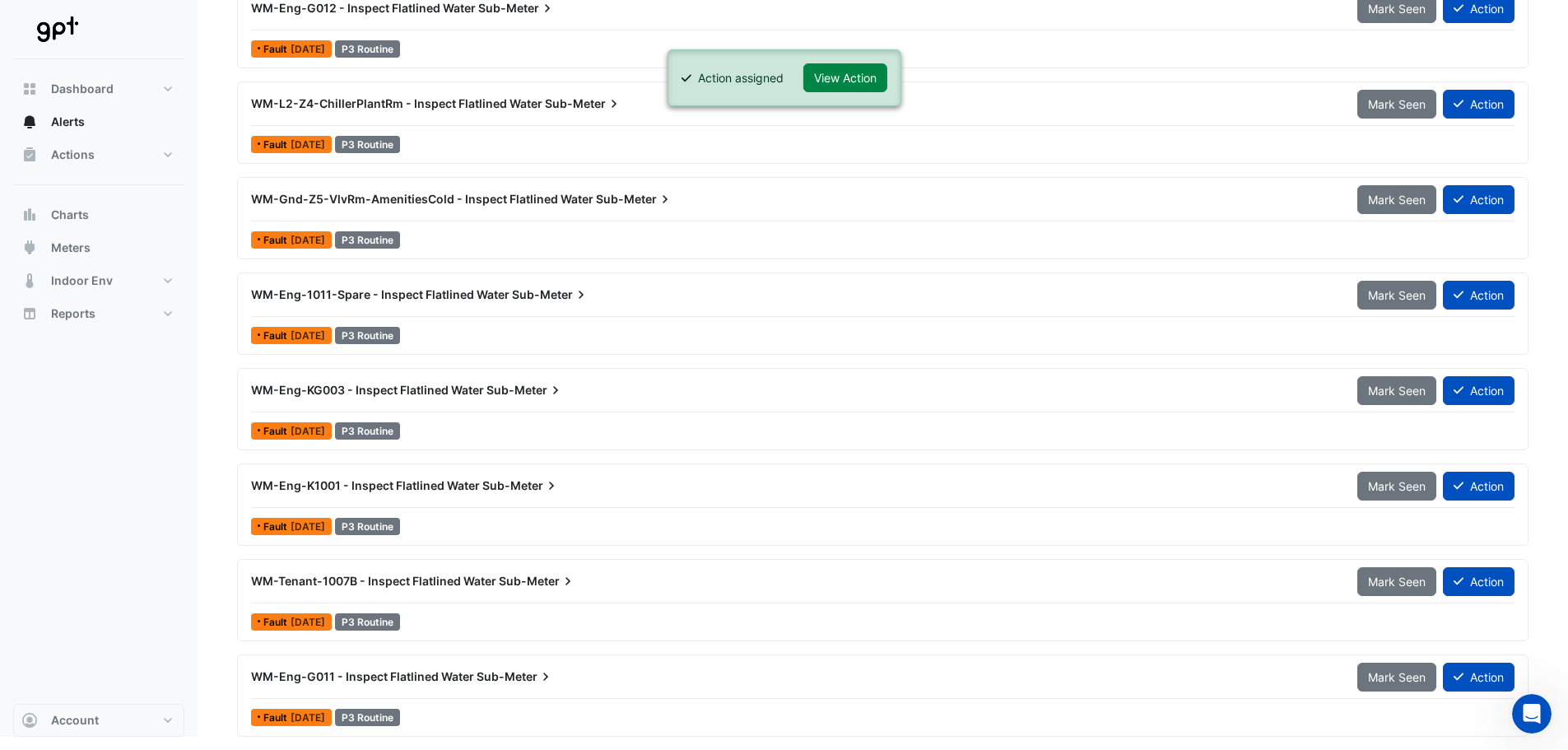
click at [1054, 682] on div "WM-Eng-G011 - Inspect Flatlined Water Sub-Meter" at bounding box center [795, 676] width 1087 height 17
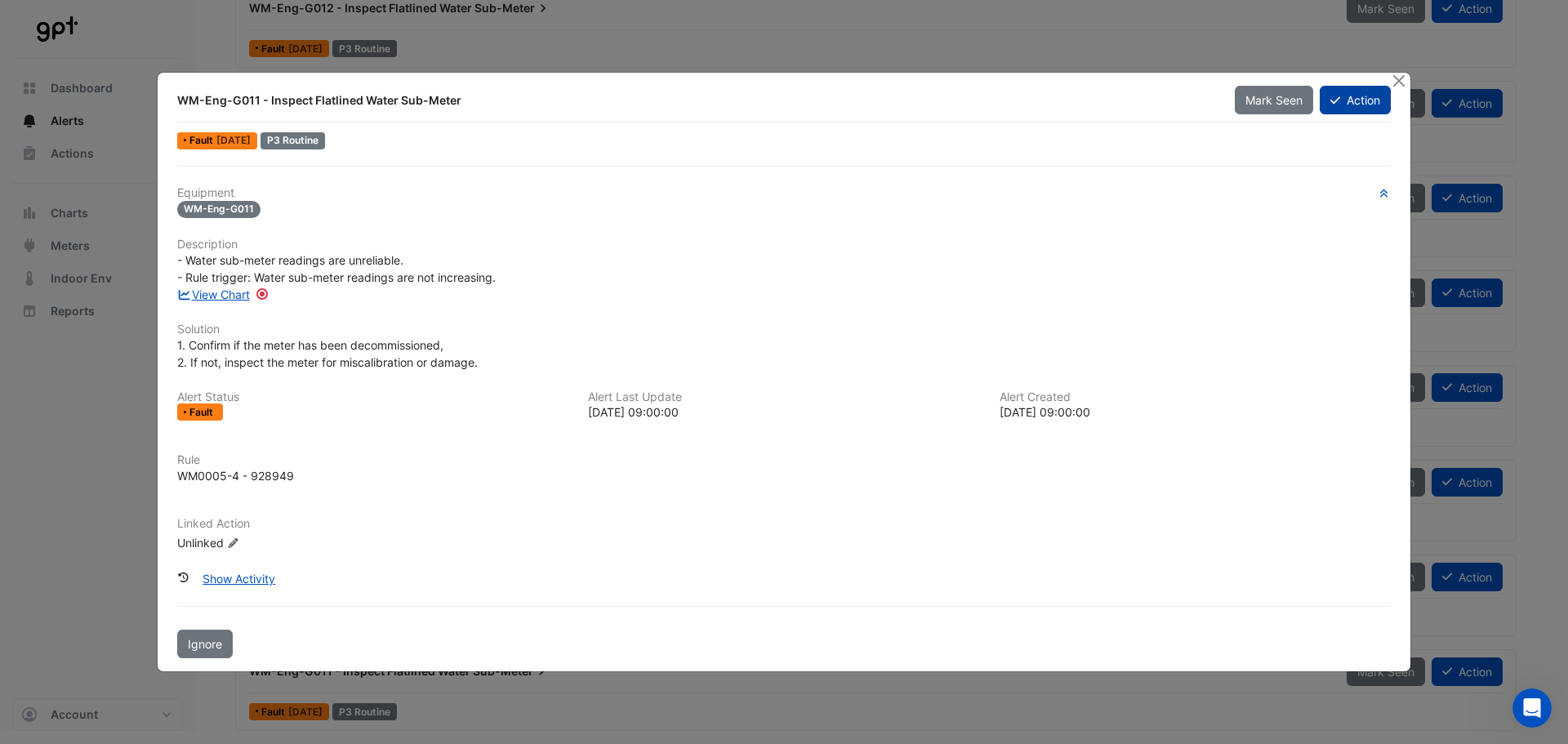
click at [1336, 102] on icon at bounding box center [1335, 100] width 10 height 11
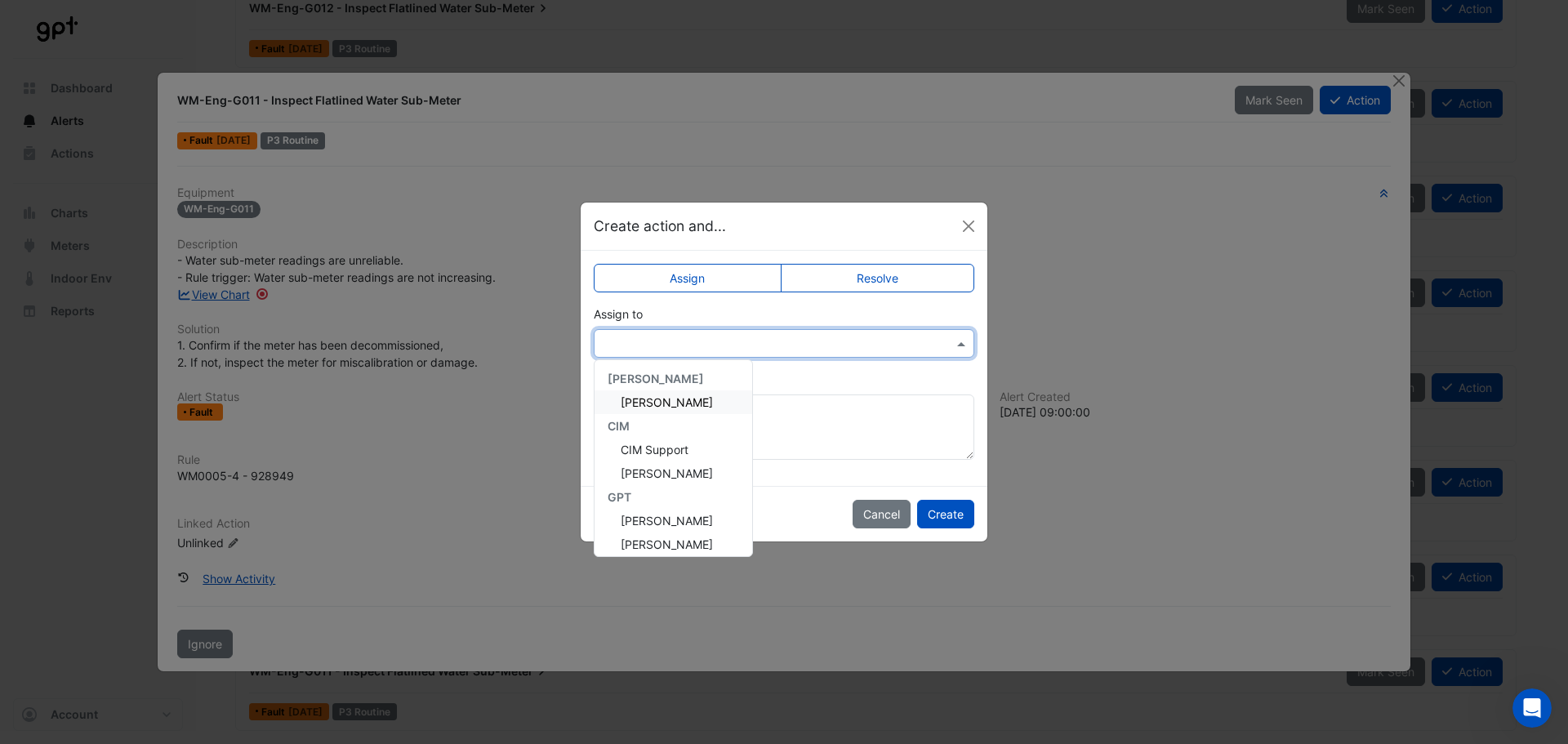
click at [688, 349] on input "text" at bounding box center [768, 345] width 330 height 17
click at [696, 399] on span "[PERSON_NAME]" at bounding box center [667, 402] width 92 height 14
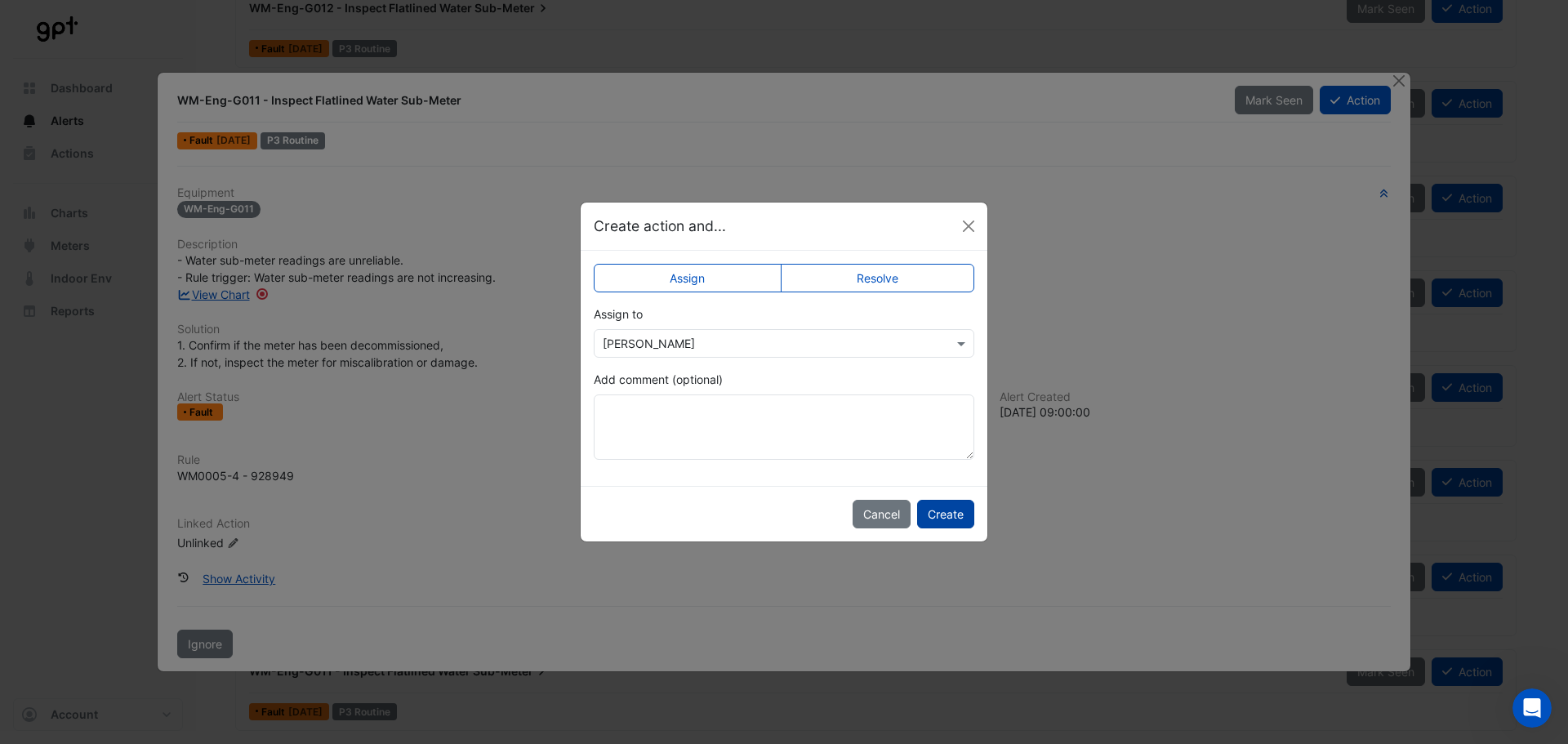
click at [961, 518] on button "Create" at bounding box center [946, 514] width 58 height 29
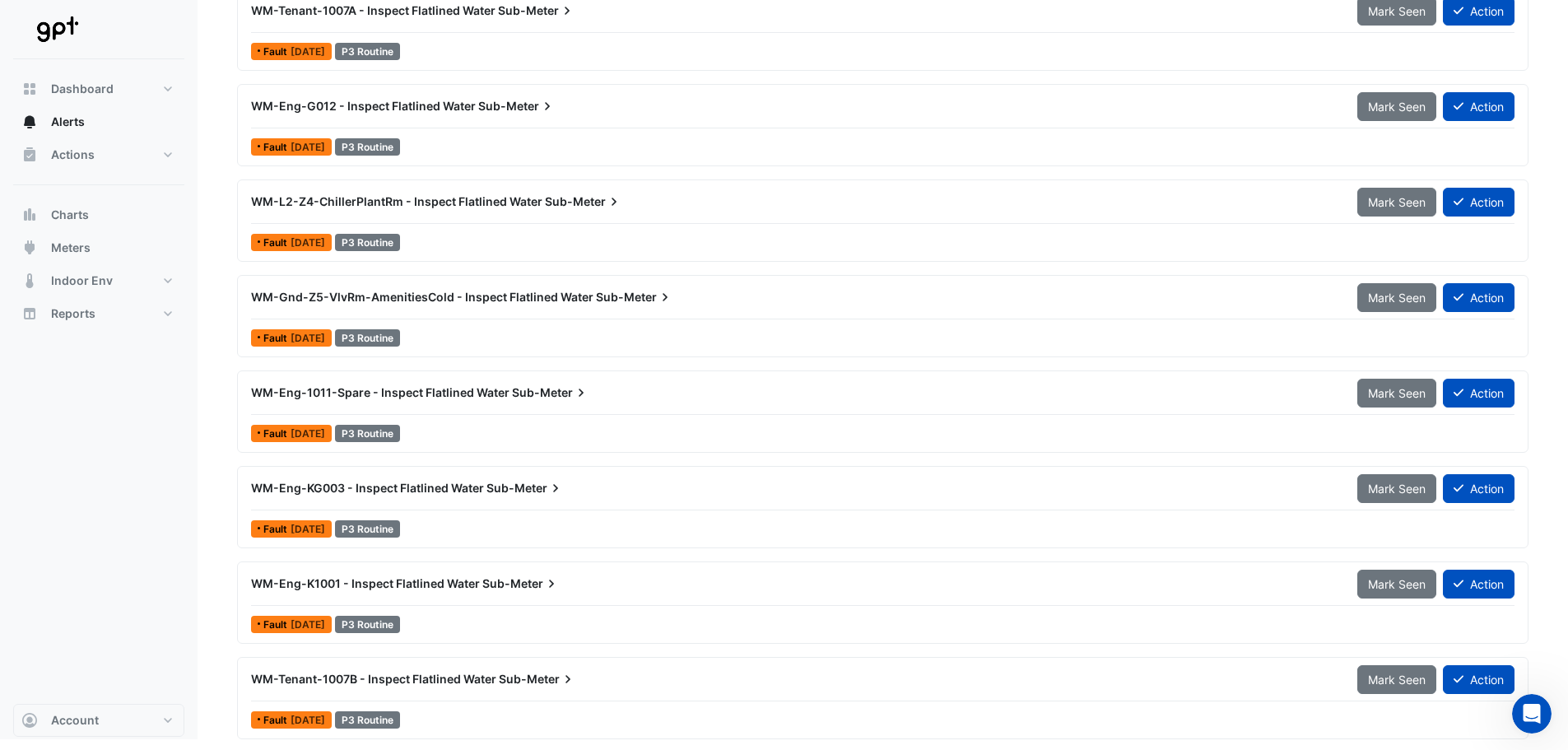
scroll to position [1751, 0]
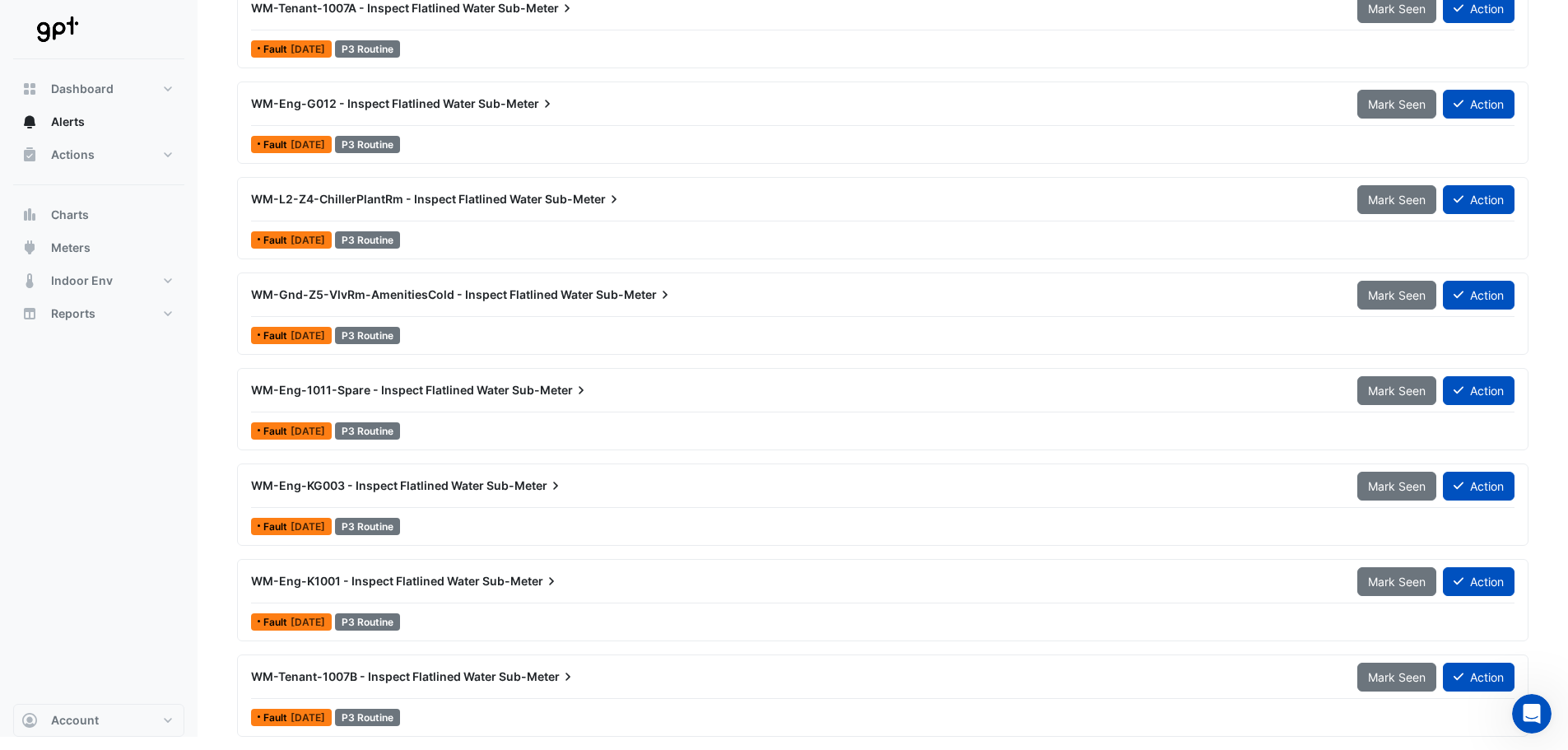
click at [671, 678] on div "WM-Tenant-1007B - Inspect Flatlined Water Sub-Meter" at bounding box center [795, 676] width 1087 height 17
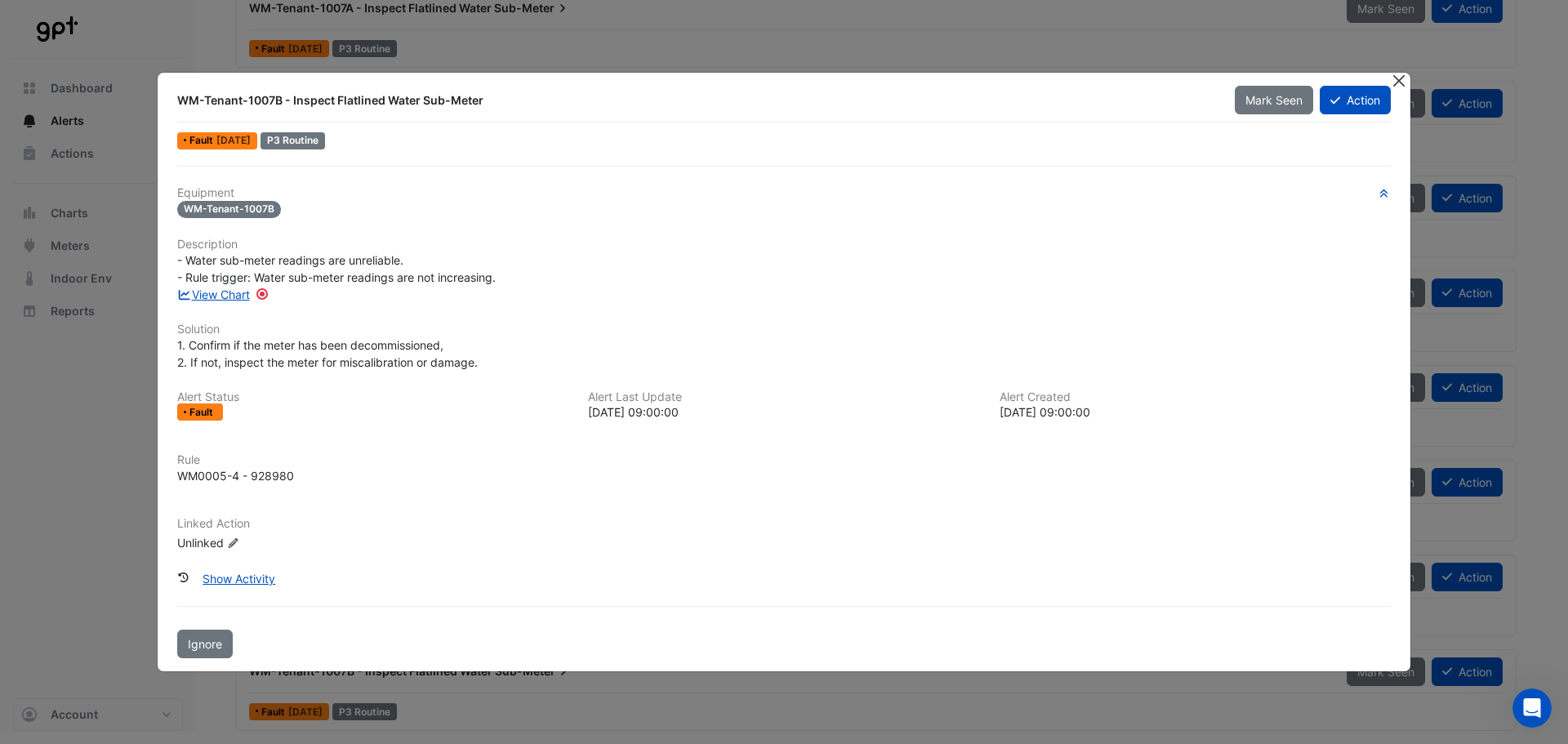
click at [1402, 85] on button "Close" at bounding box center [1399, 81] width 17 height 17
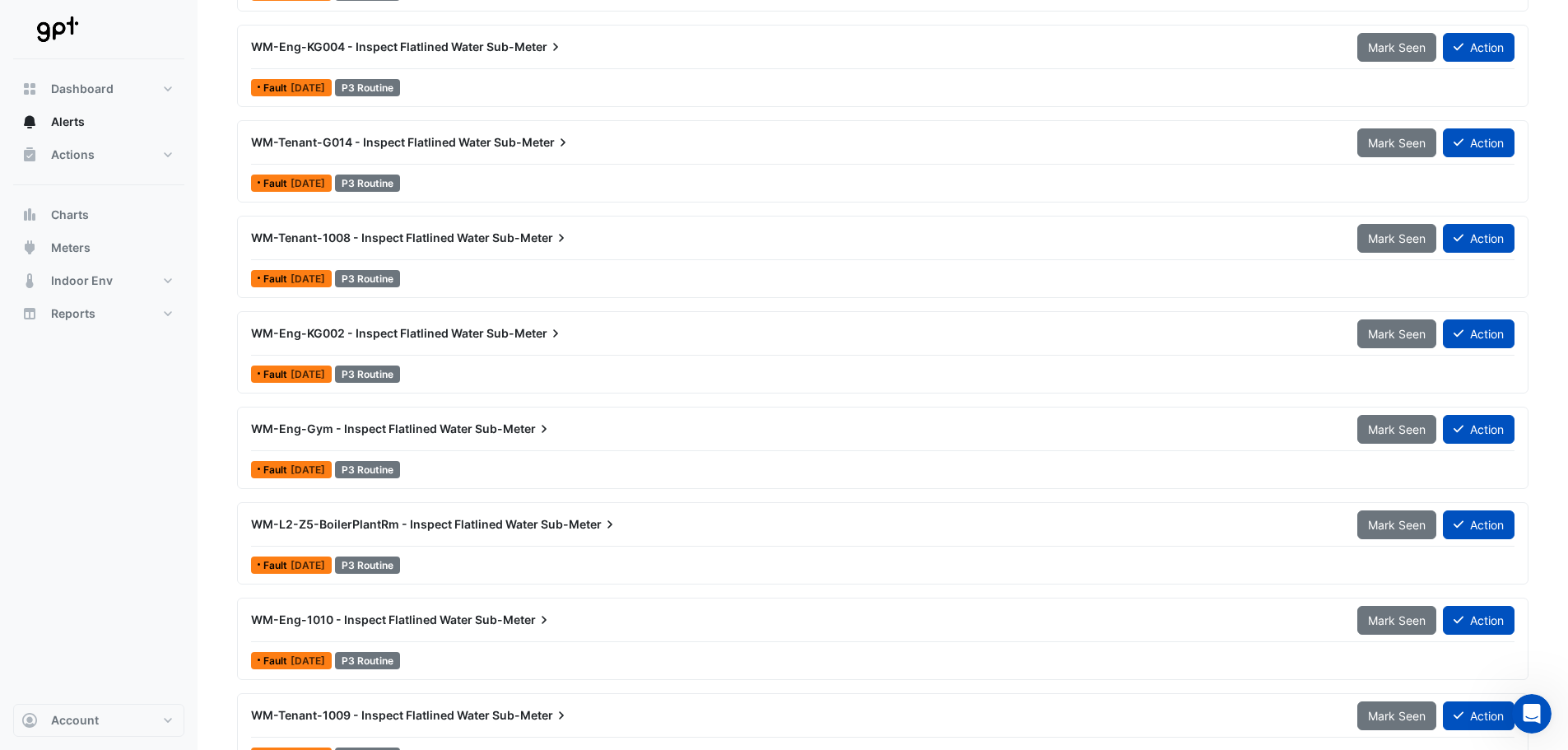
scroll to position [845, 0]
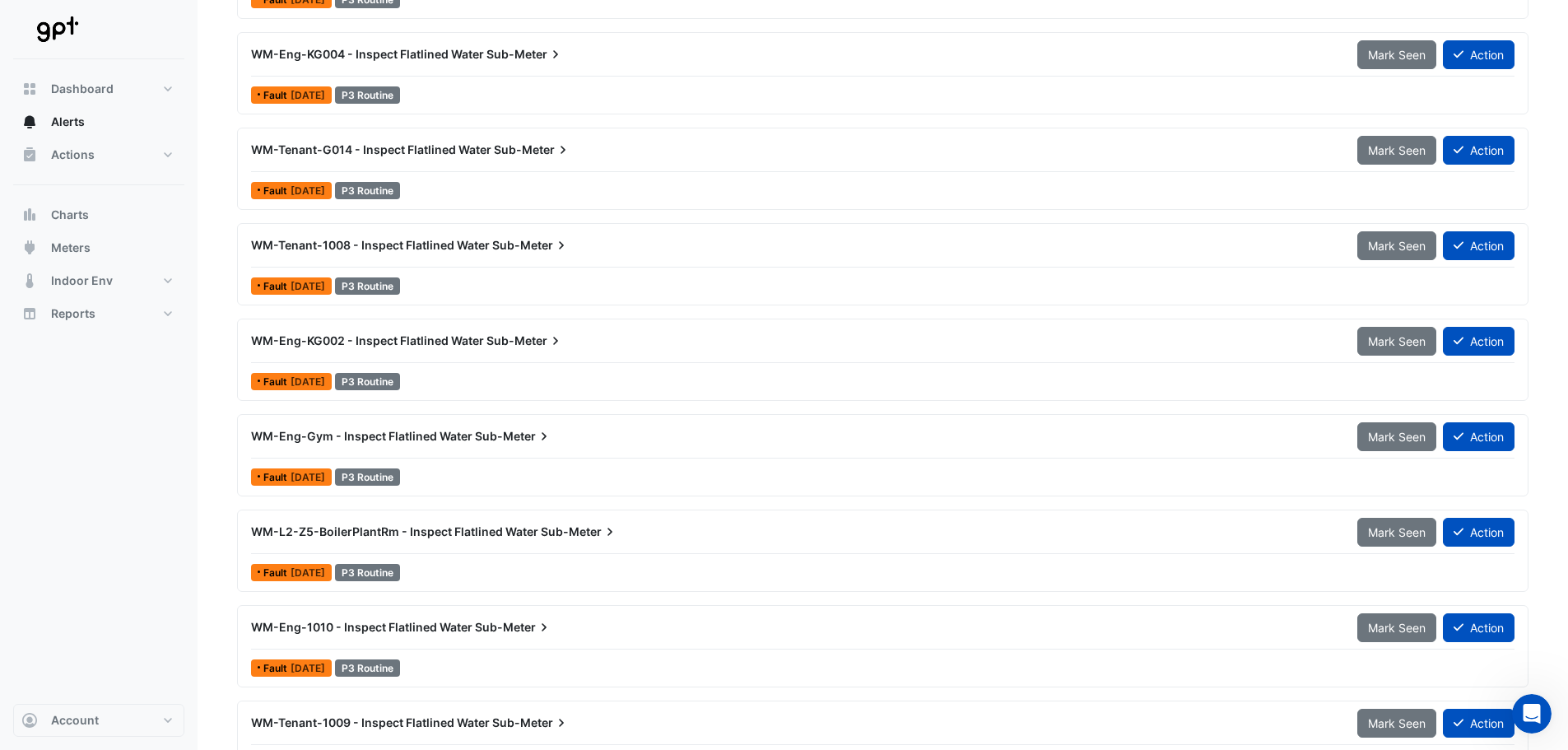
click at [646, 345] on div "WM-Eng-KG002 - Inspect Flatlined Water Sub-Meter" at bounding box center [795, 340] width 1087 height 17
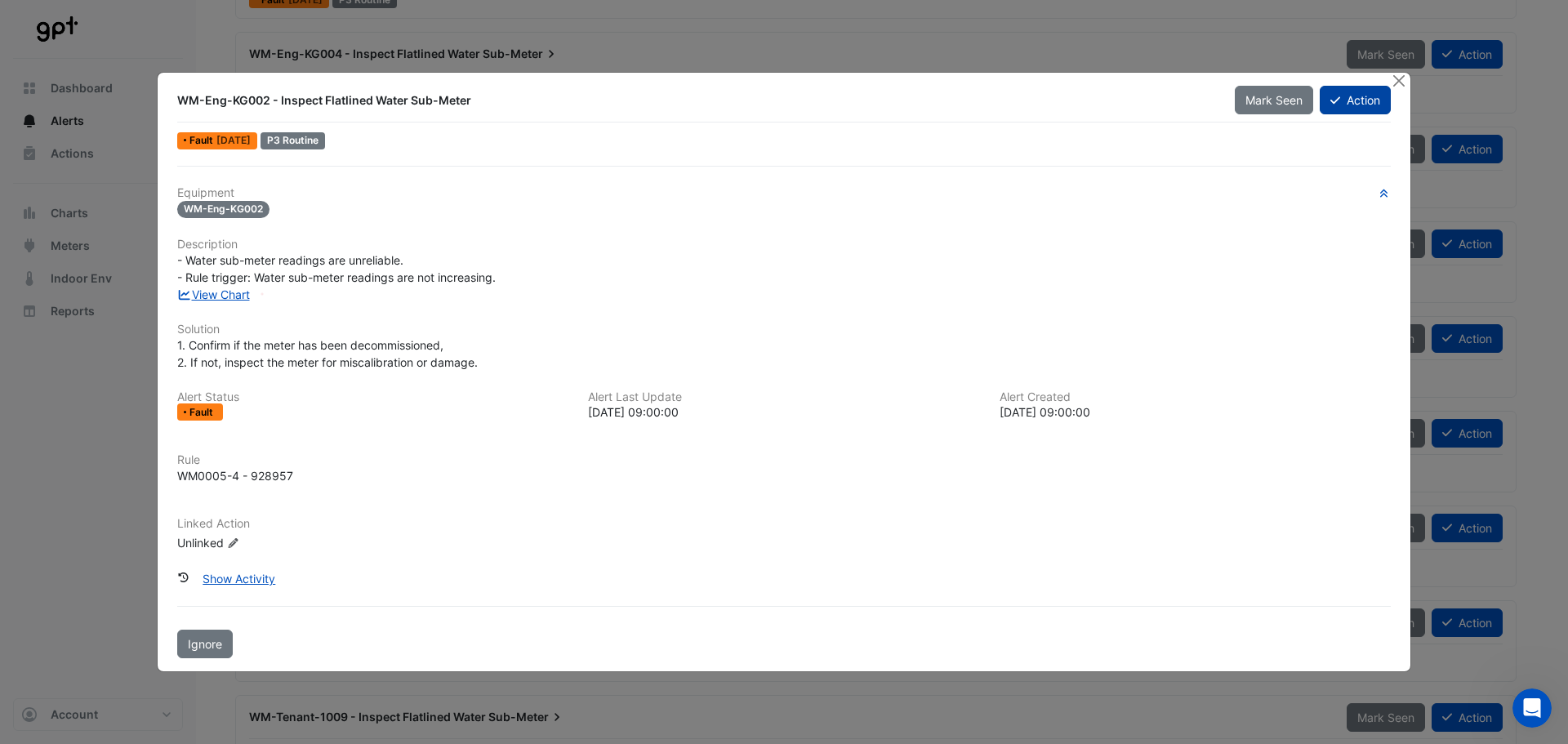
click at [1338, 93] on fa-icon at bounding box center [1335, 100] width 10 height 14
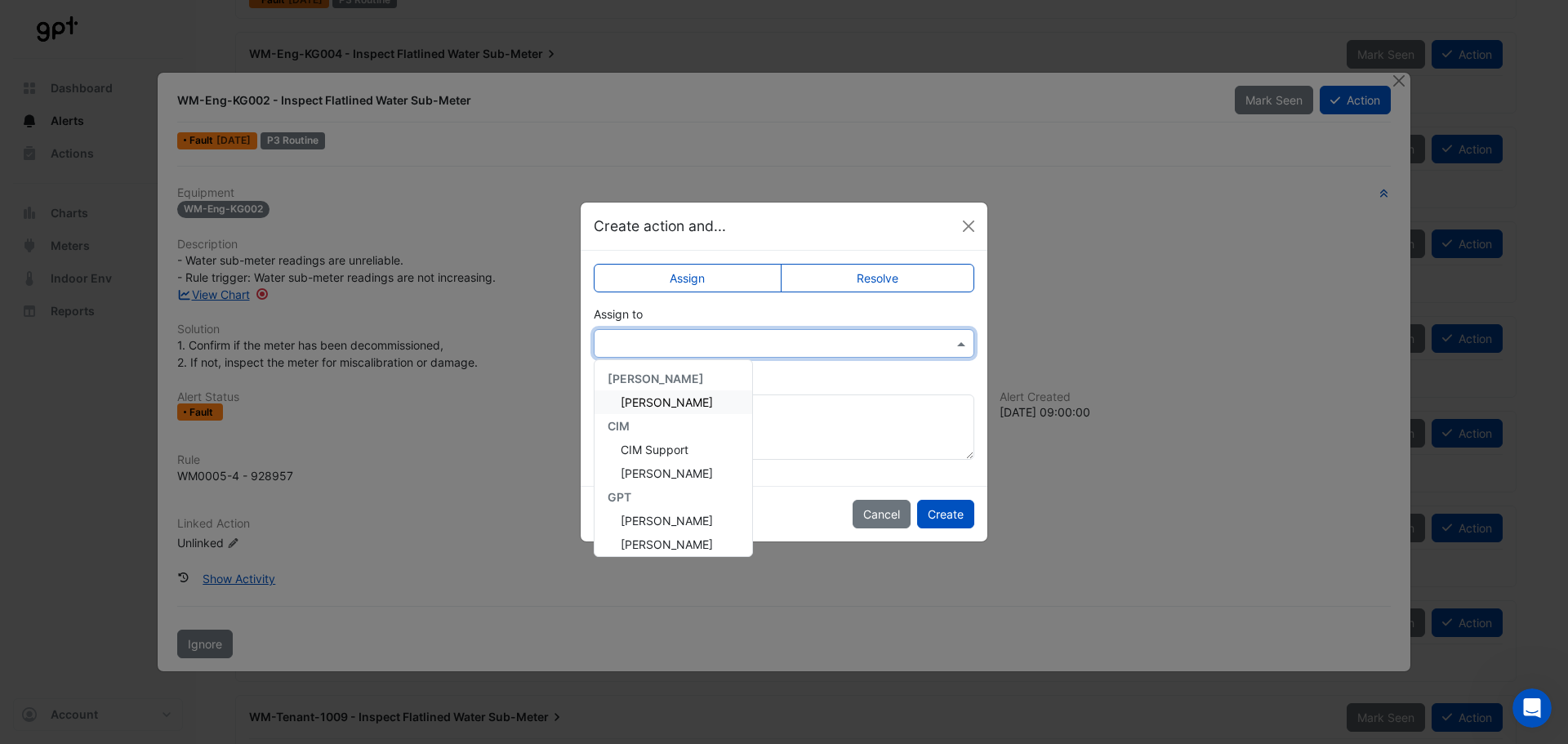
click at [743, 345] on input "text" at bounding box center [768, 345] width 330 height 17
click at [672, 409] on span "[PERSON_NAME]" at bounding box center [667, 402] width 92 height 14
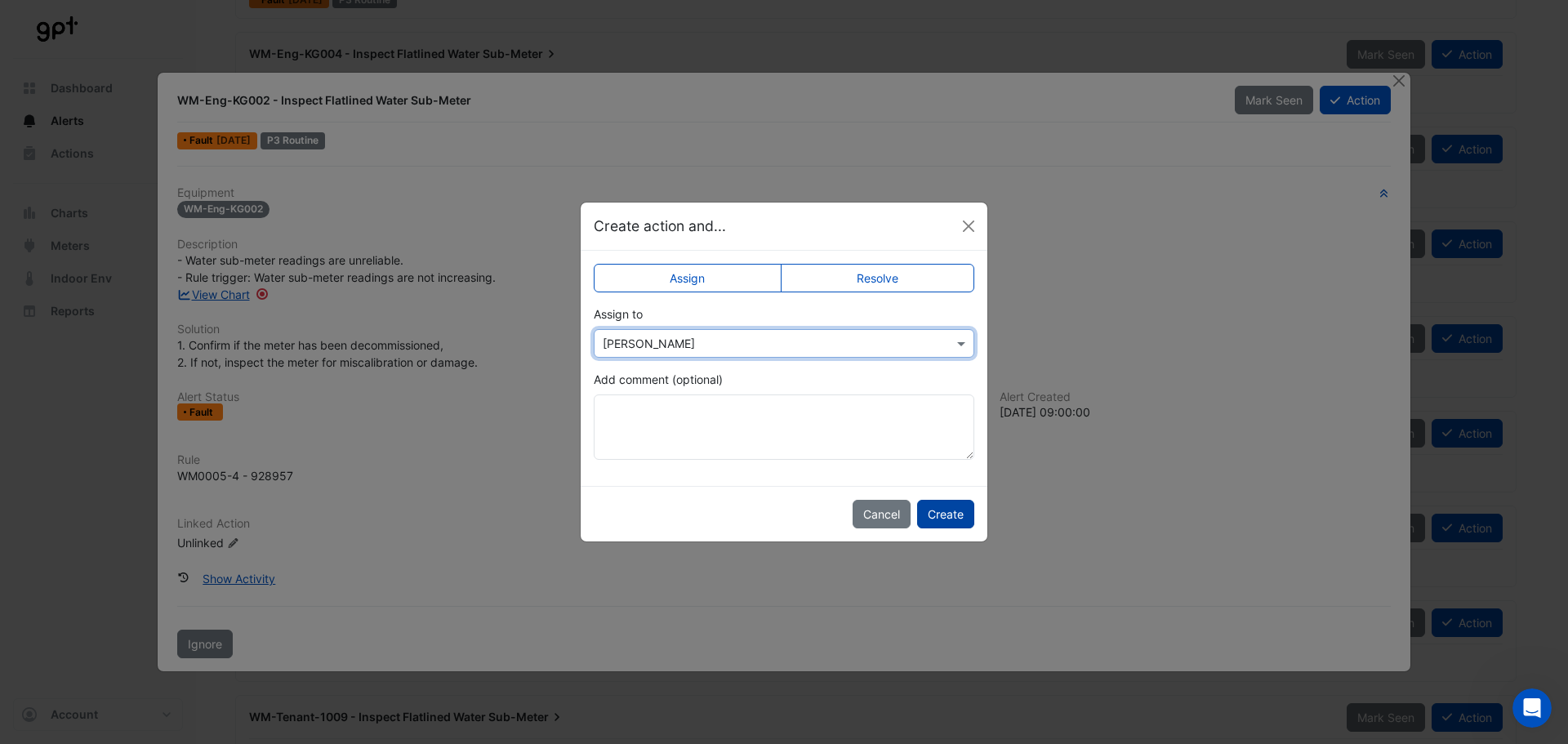
click at [957, 517] on button "Create" at bounding box center [946, 514] width 58 height 29
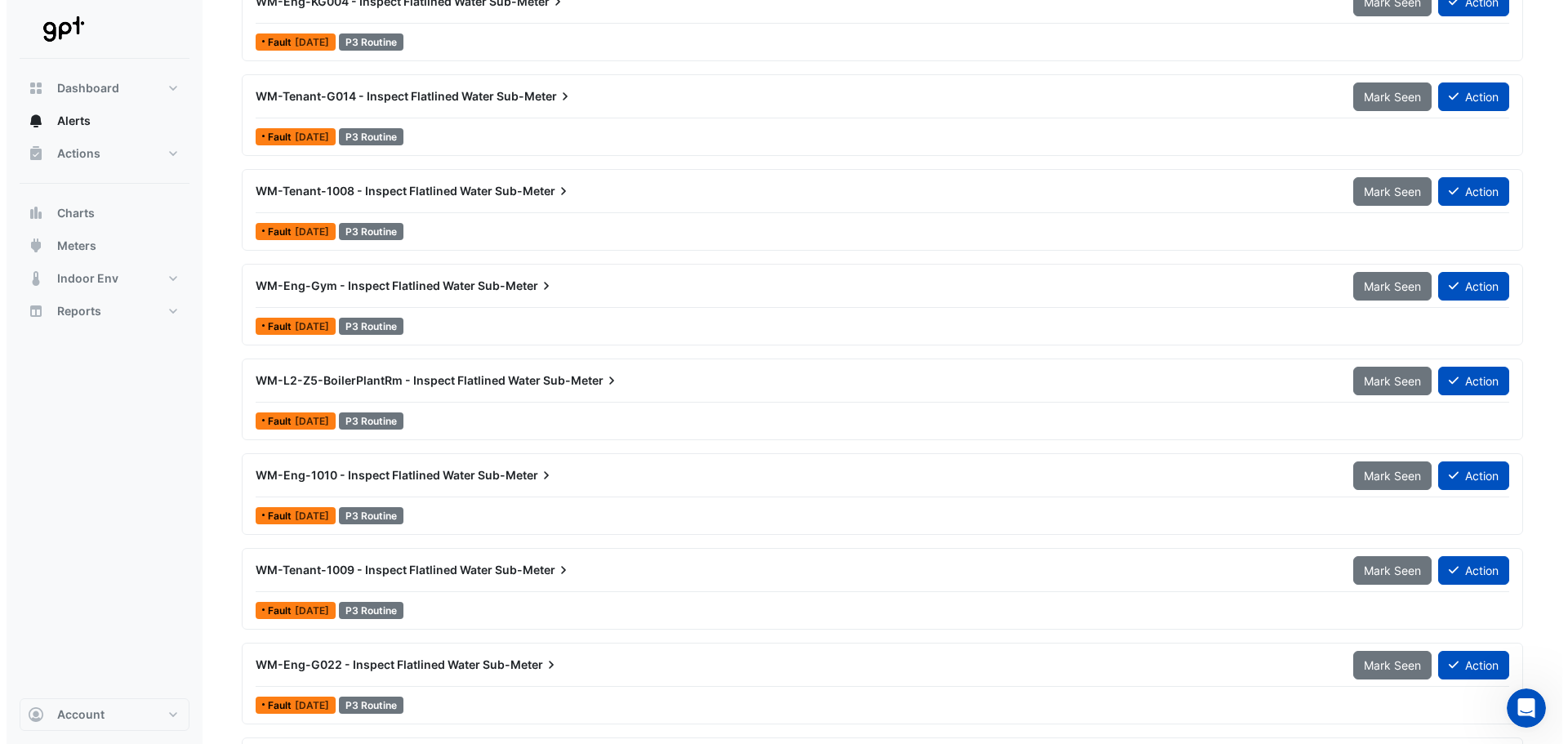
scroll to position [898, 0]
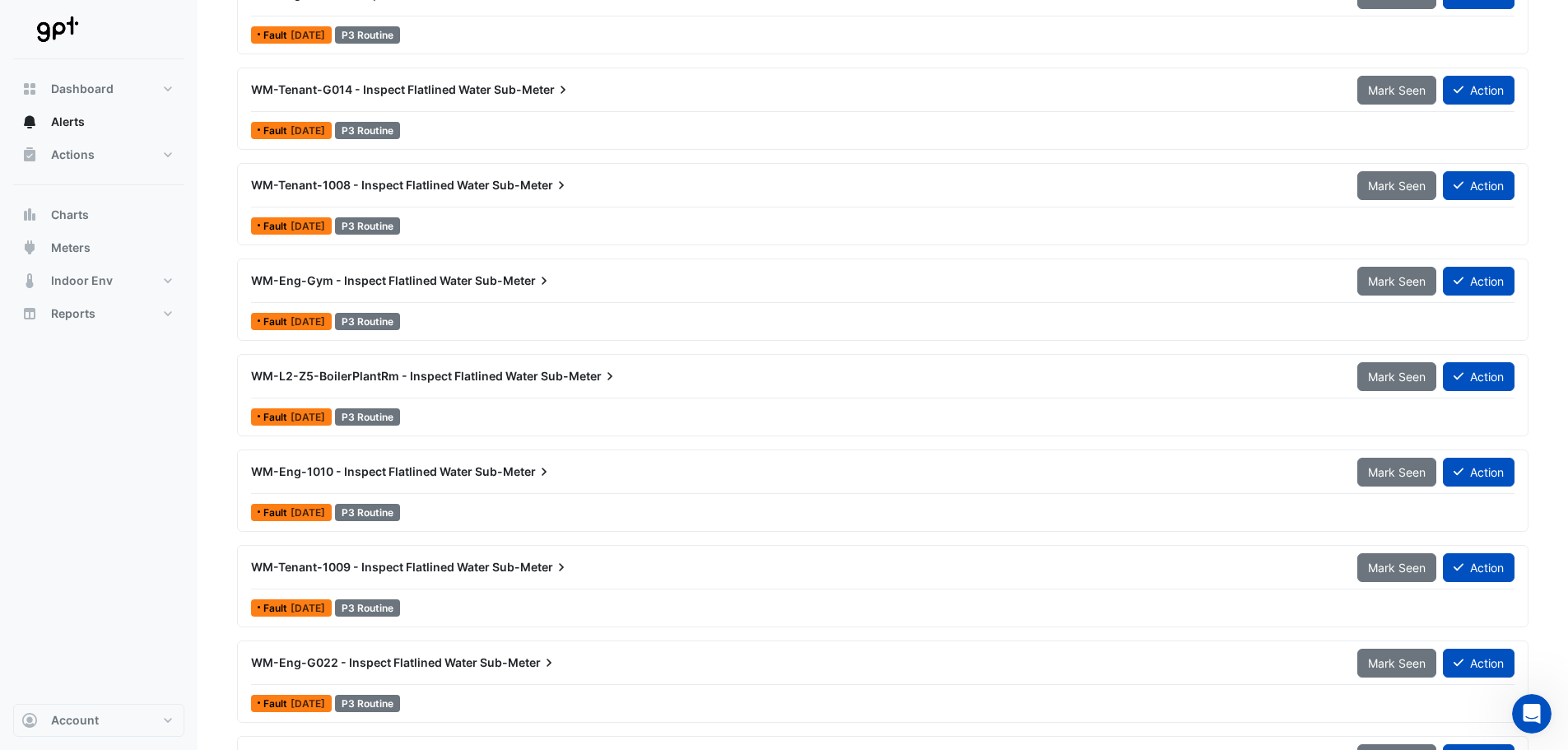
click at [704, 474] on div "WM-Eng-1010 - Inspect Flatlined Water Sub-Meter" at bounding box center [795, 471] width 1087 height 17
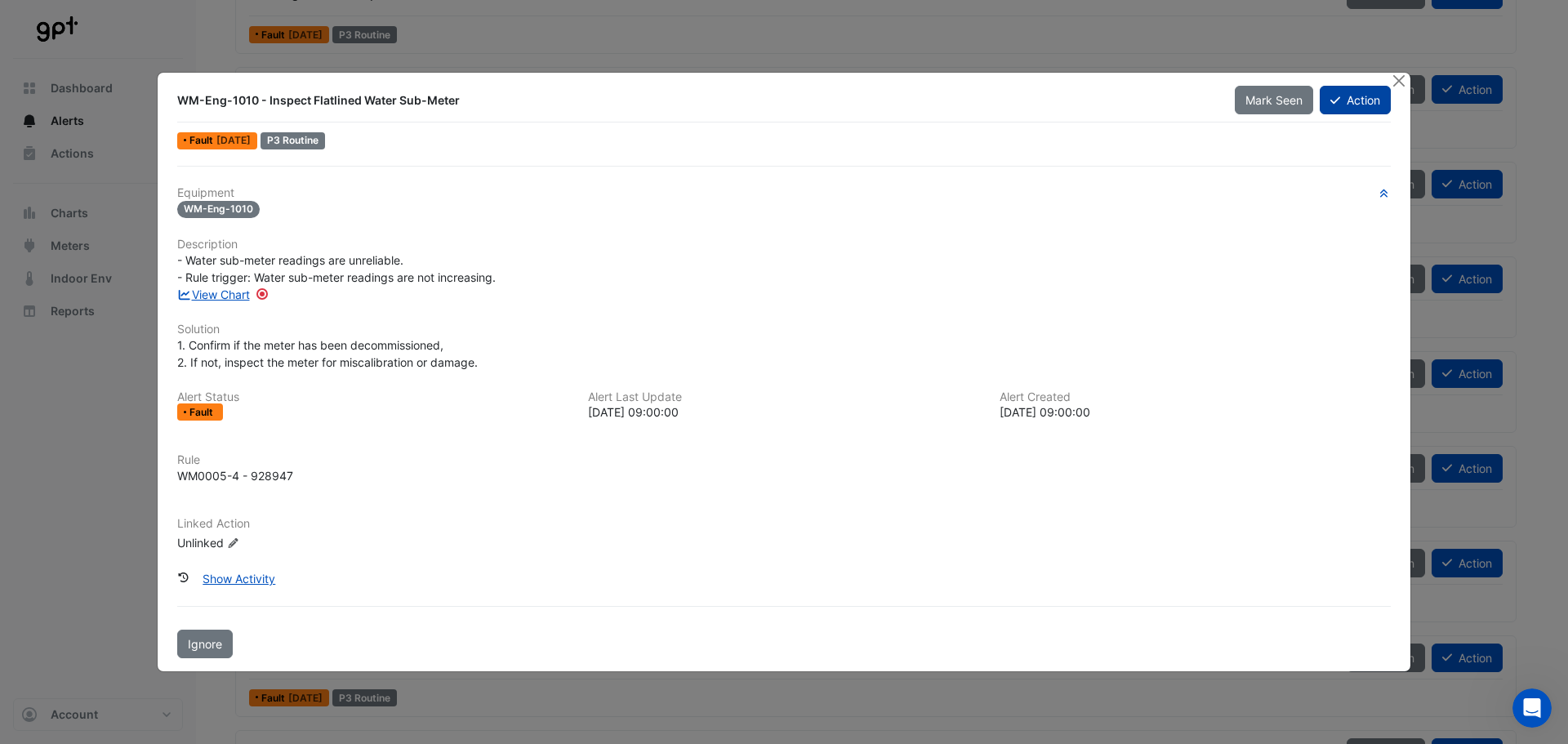
click at [1338, 109] on button "Action" at bounding box center [1355, 99] width 71 height 29
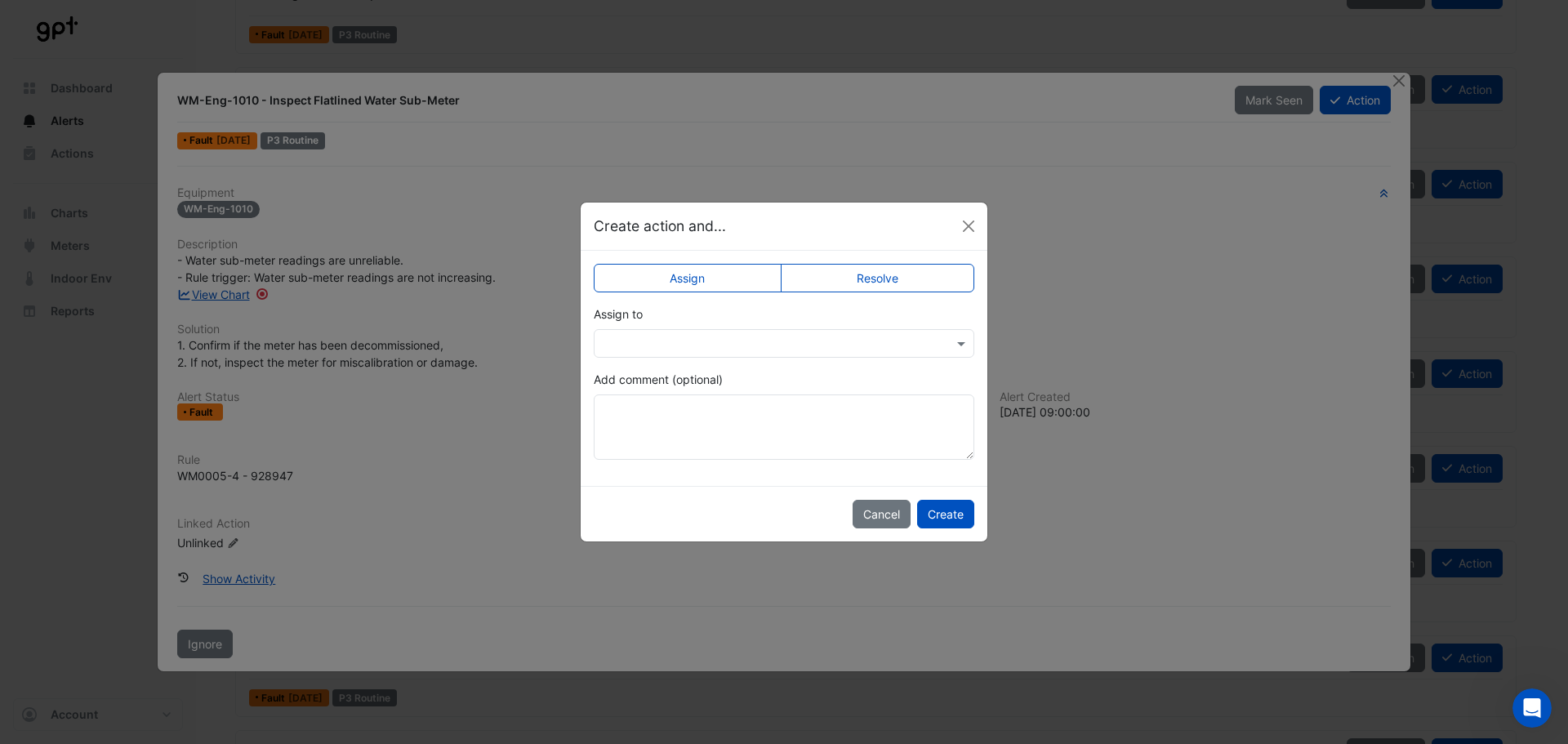
click at [829, 345] on input "text" at bounding box center [768, 345] width 330 height 17
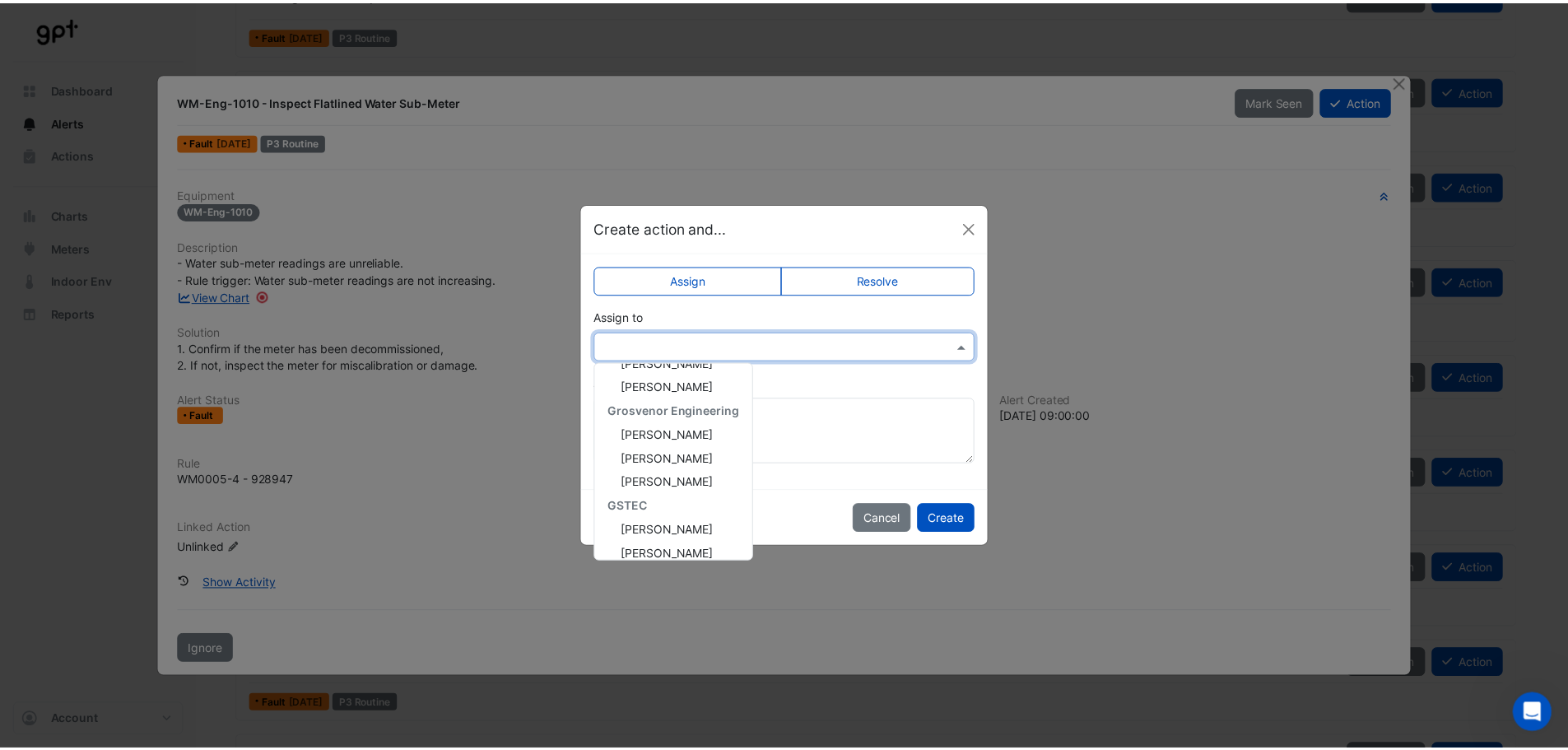
scroll to position [365, 0]
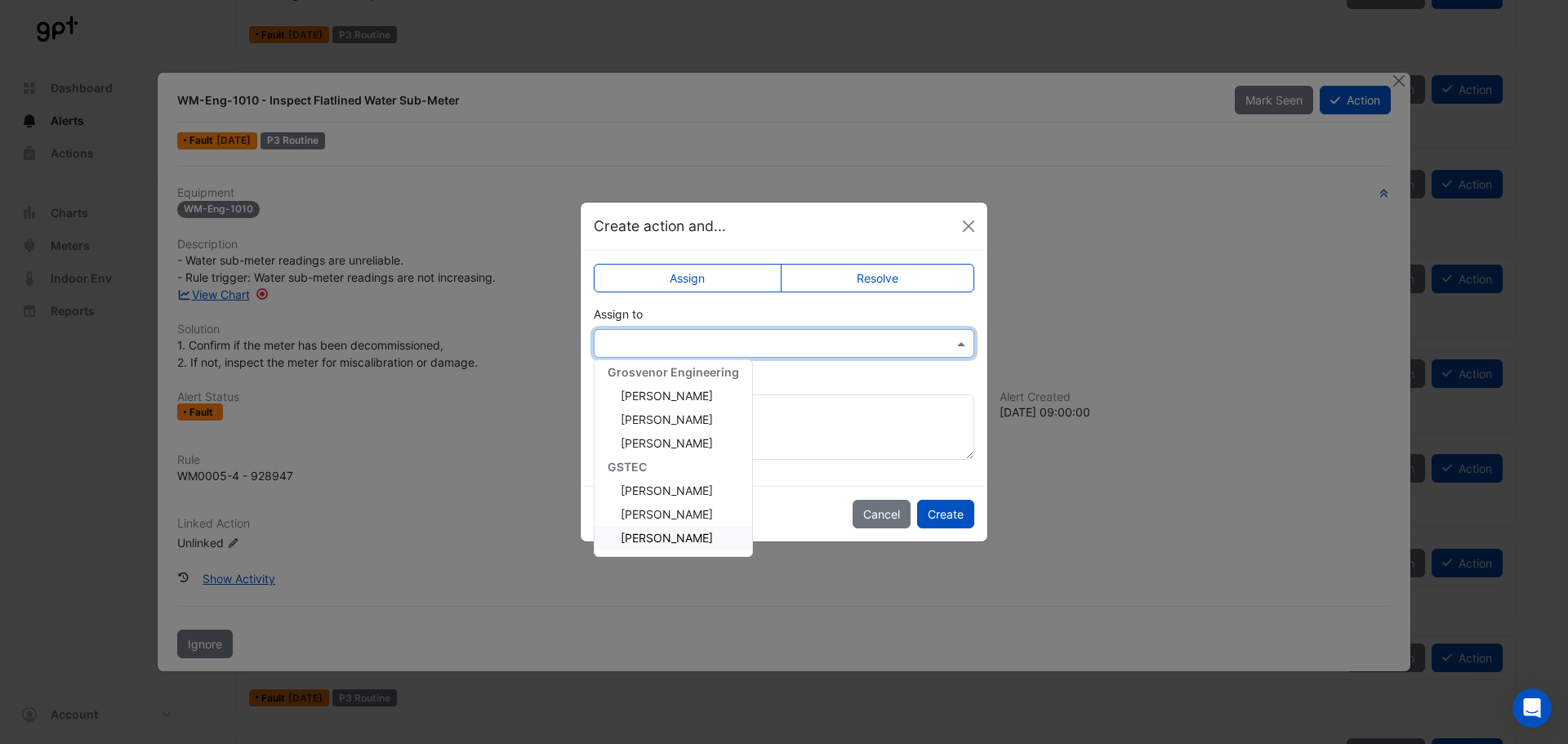
click at [825, 510] on div "Cancel Create" at bounding box center [784, 514] width 407 height 56
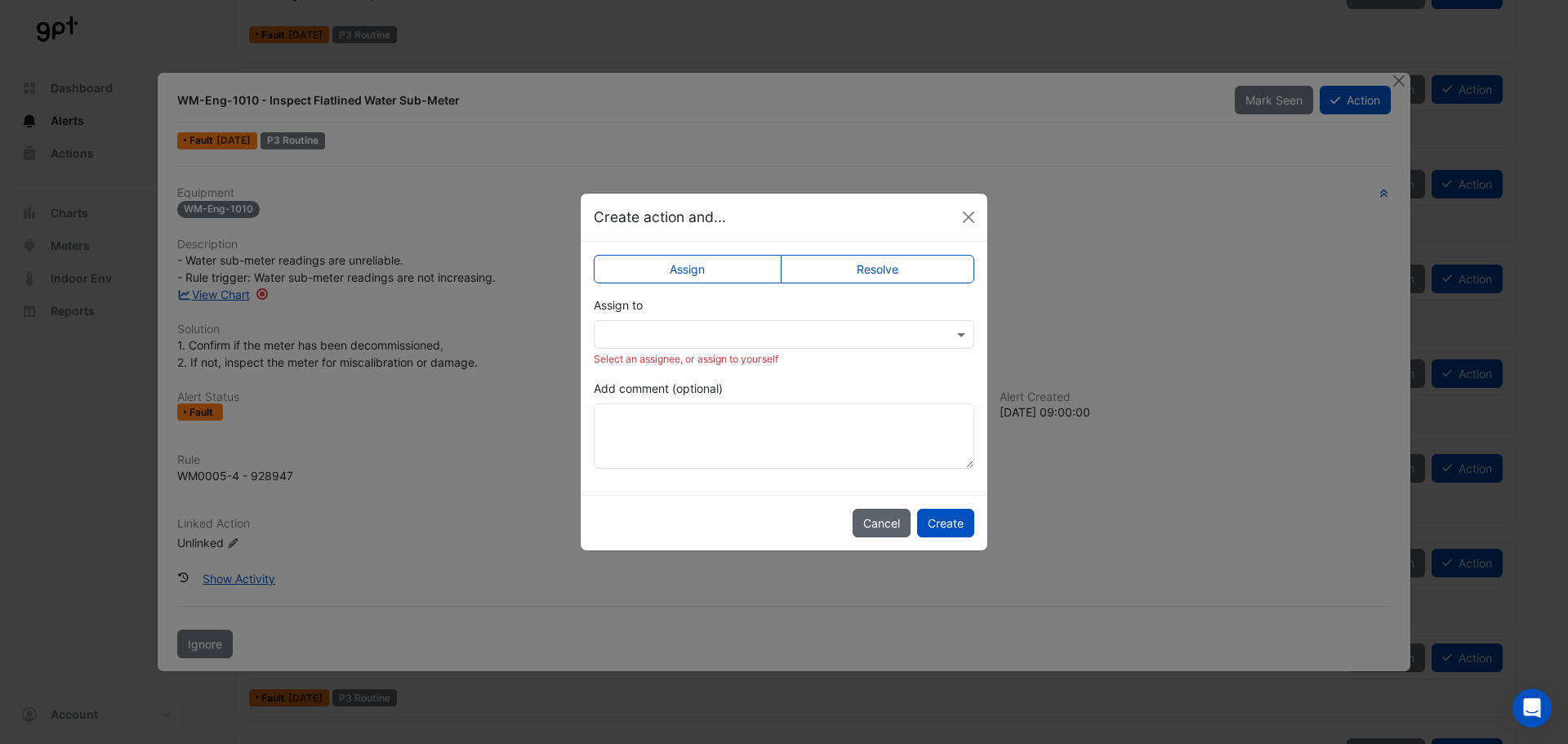
click at [876, 522] on button "Cancel" at bounding box center [881, 522] width 58 height 29
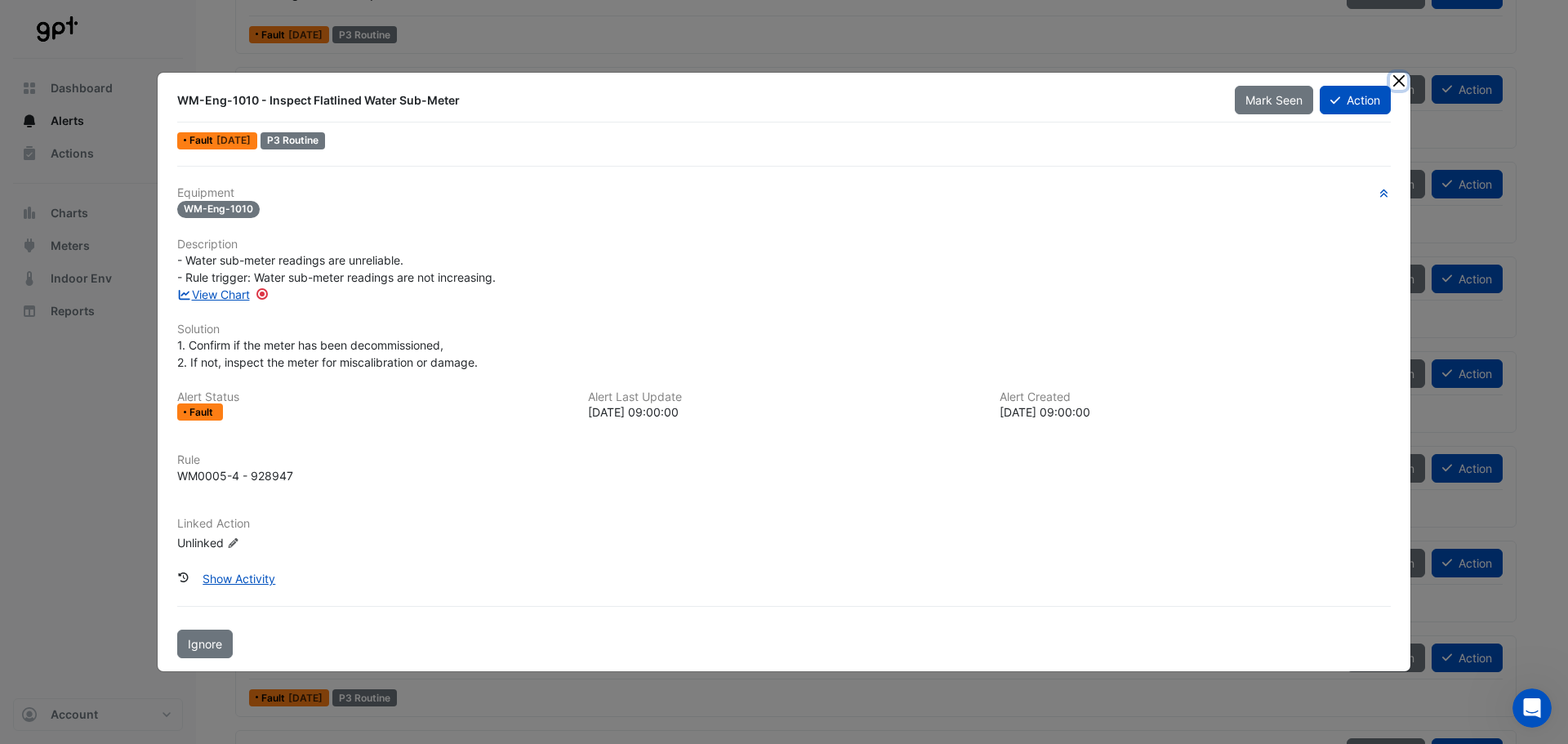
click at [1402, 83] on button "Close" at bounding box center [1399, 81] width 17 height 17
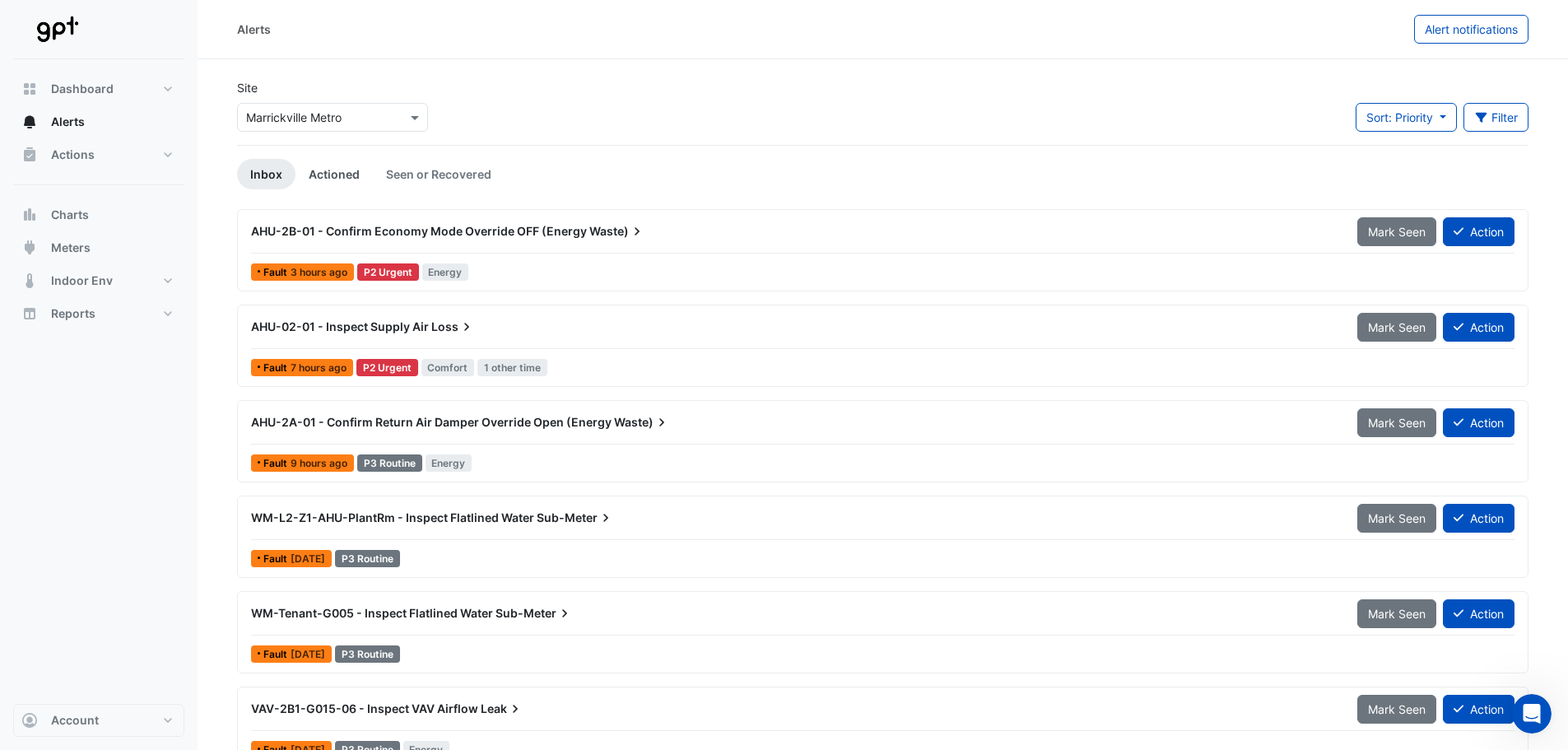
click at [354, 173] on link "Actioned" at bounding box center [334, 174] width 77 height 31
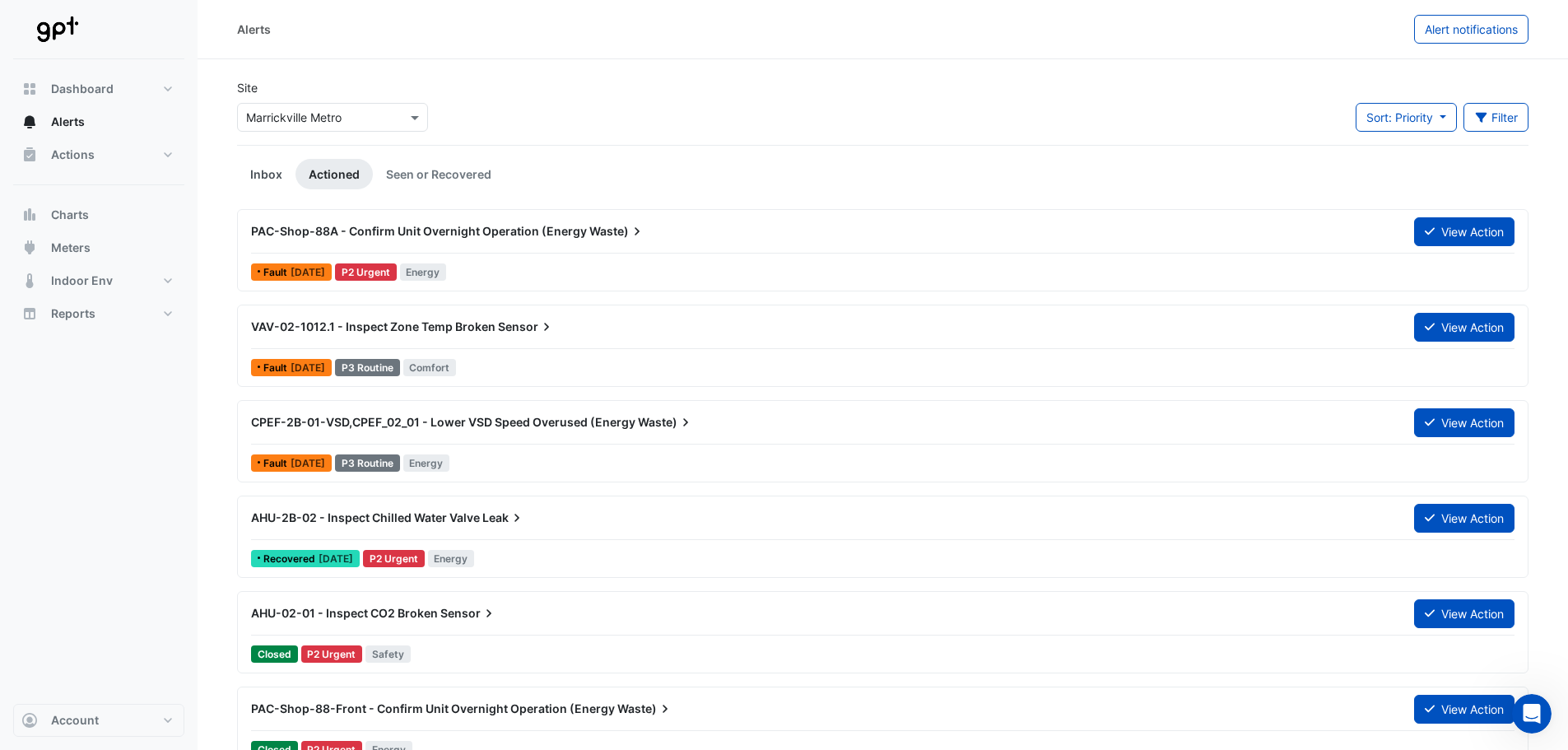
click at [257, 176] on link "Inbox" at bounding box center [266, 174] width 58 height 31
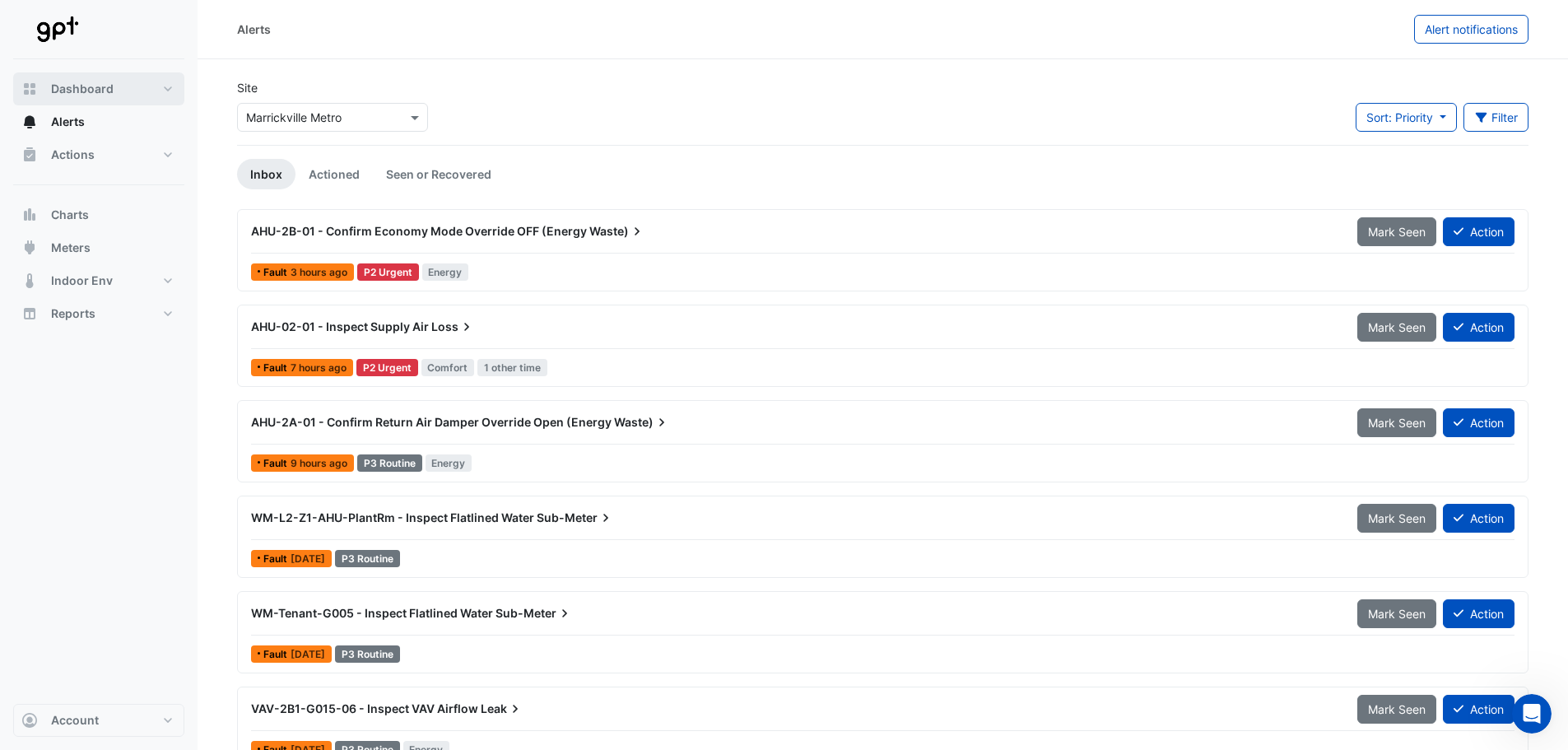
click at [68, 84] on span "Dashboard" at bounding box center [82, 89] width 62 height 17
select select "***"
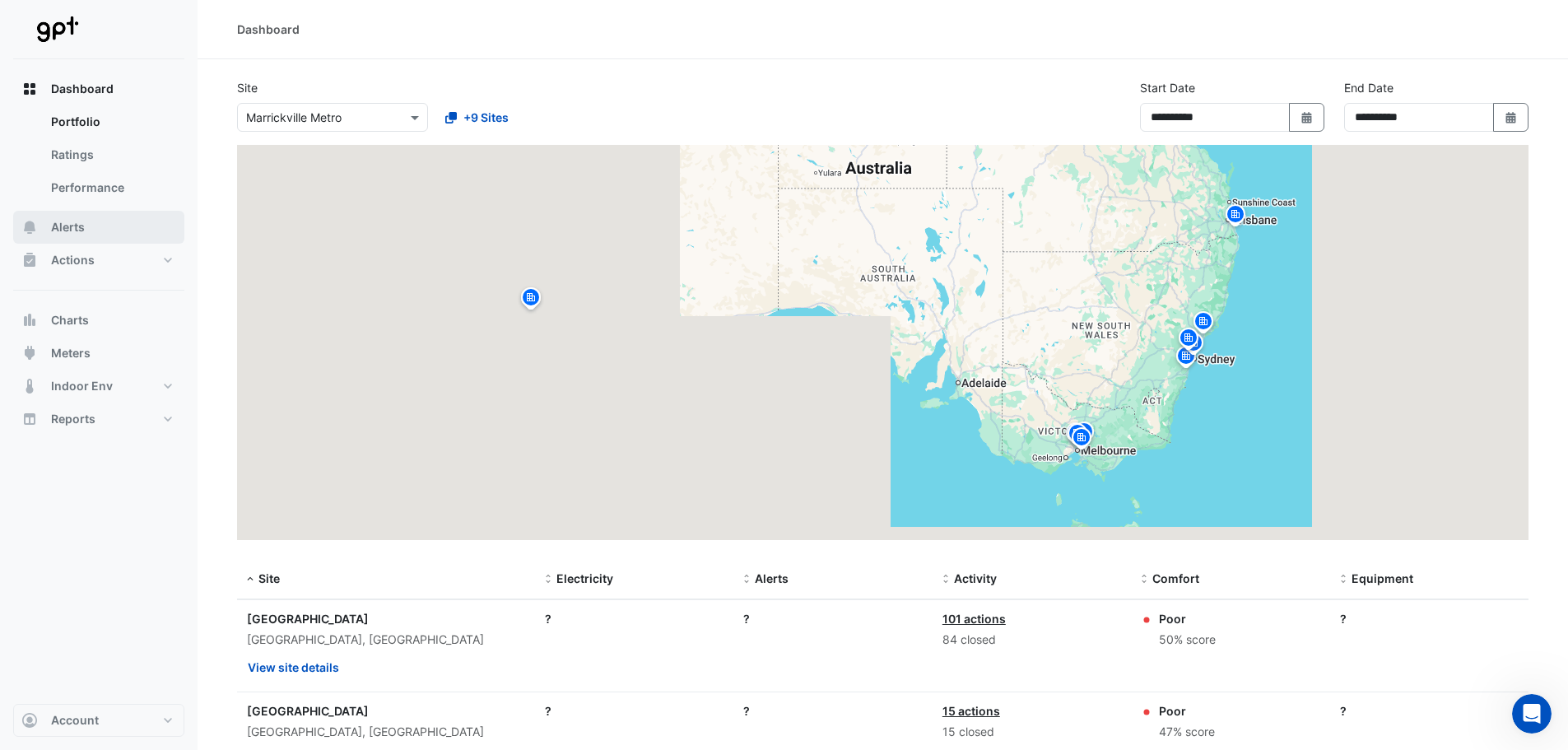
click at [73, 231] on span "Alerts" at bounding box center [68, 227] width 33 height 17
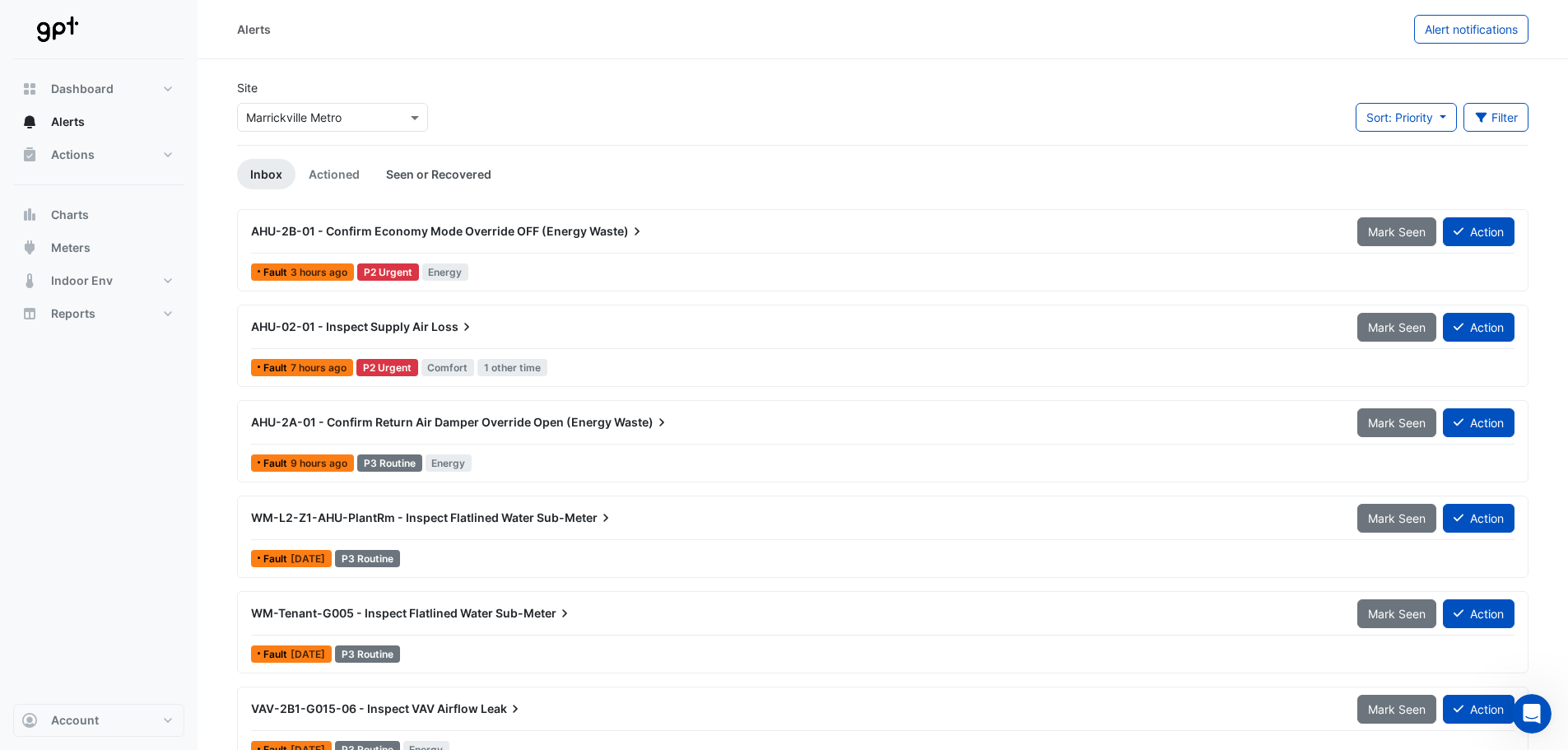
click at [444, 174] on link "Seen or Recovered" at bounding box center [439, 174] width 132 height 31
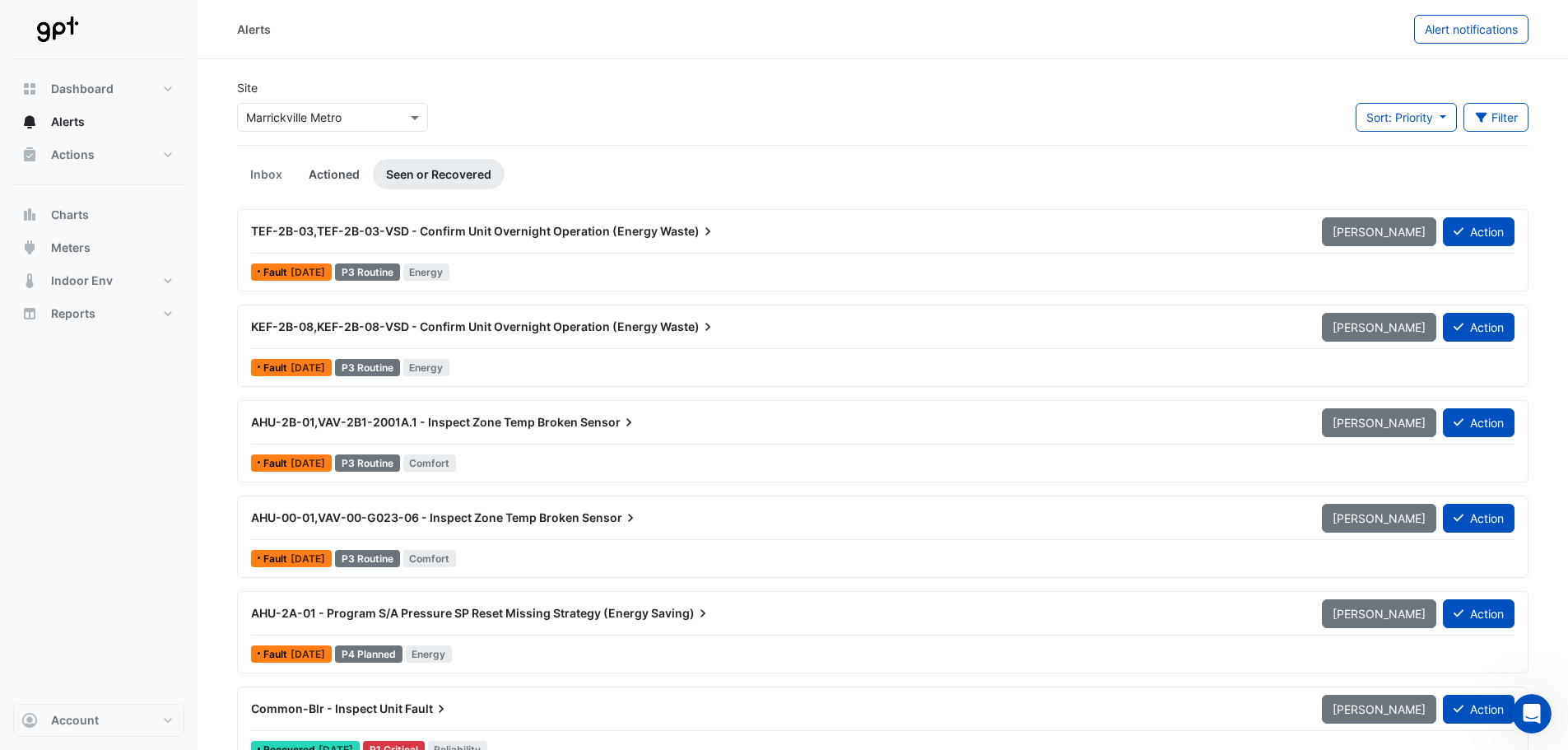
click at [340, 174] on link "Actioned" at bounding box center [334, 174] width 77 height 31
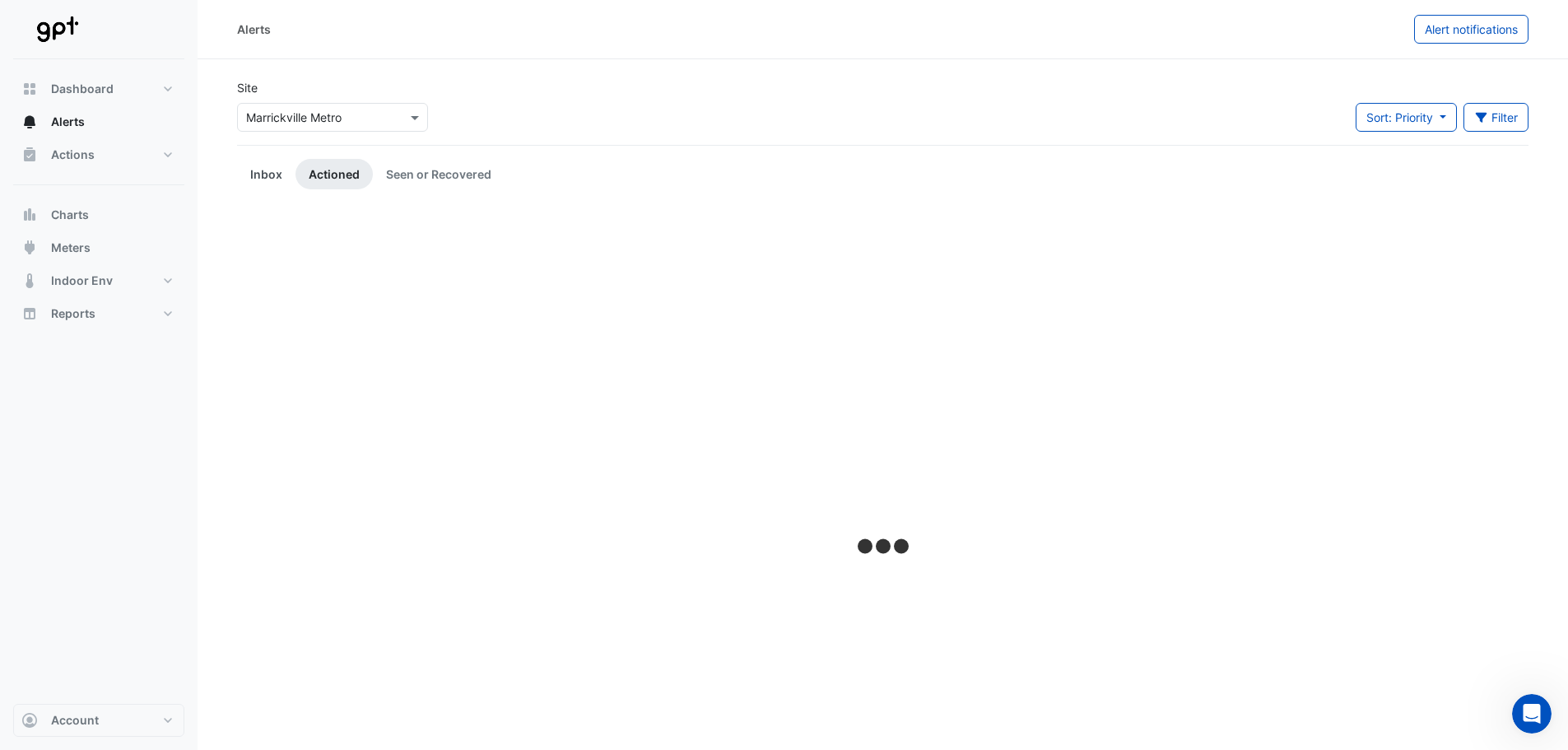
click at [254, 171] on link "Inbox" at bounding box center [266, 174] width 58 height 31
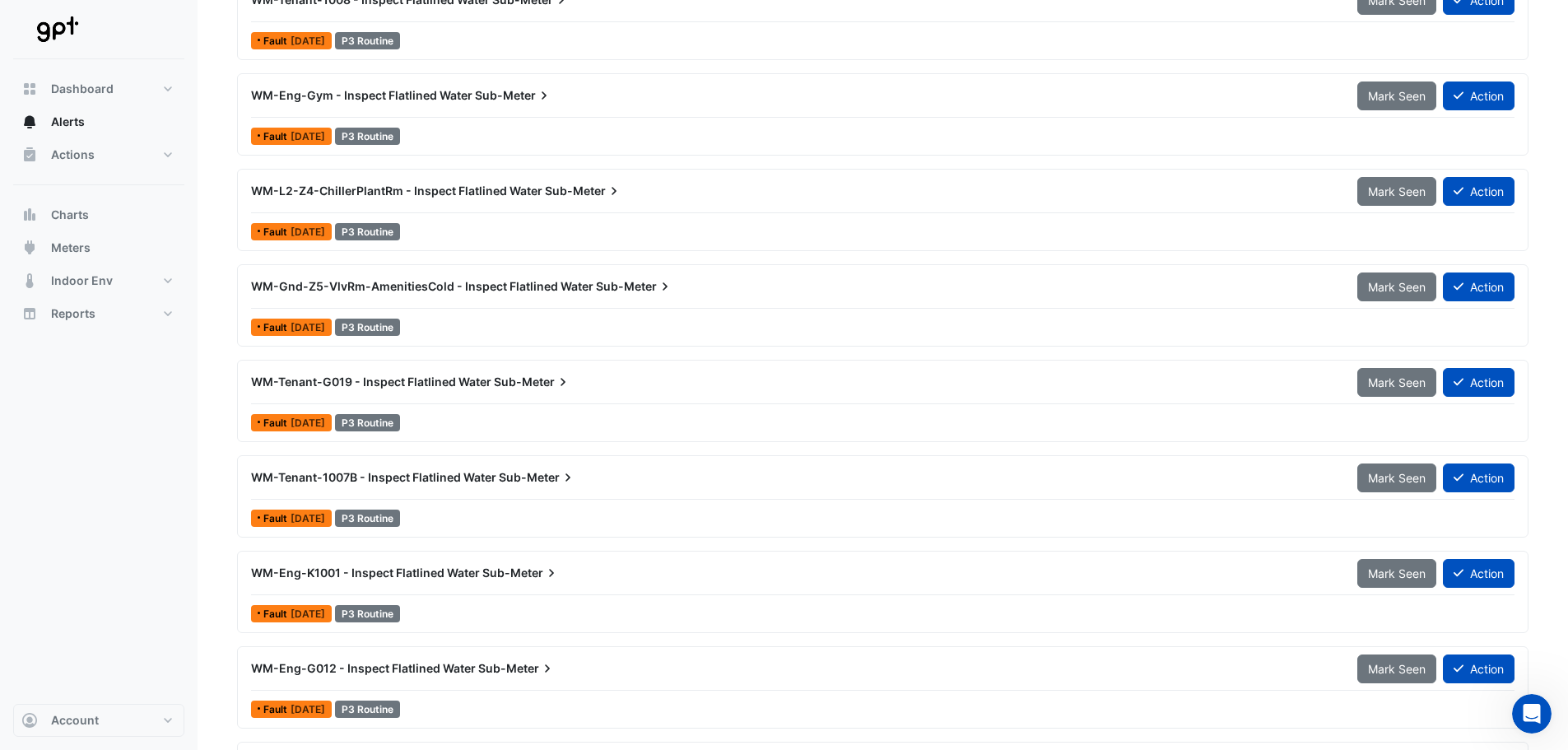
scroll to position [914, 0]
